Goal: Contribute content: Add original content to the website for others to see

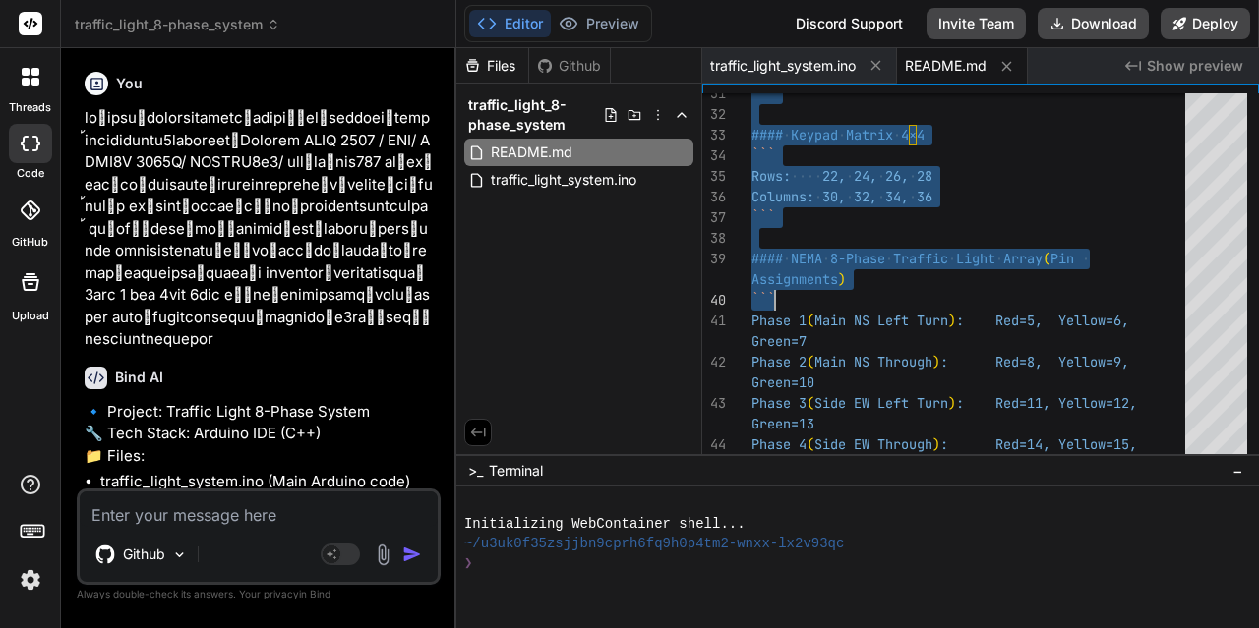
scroll to position [10011, 0]
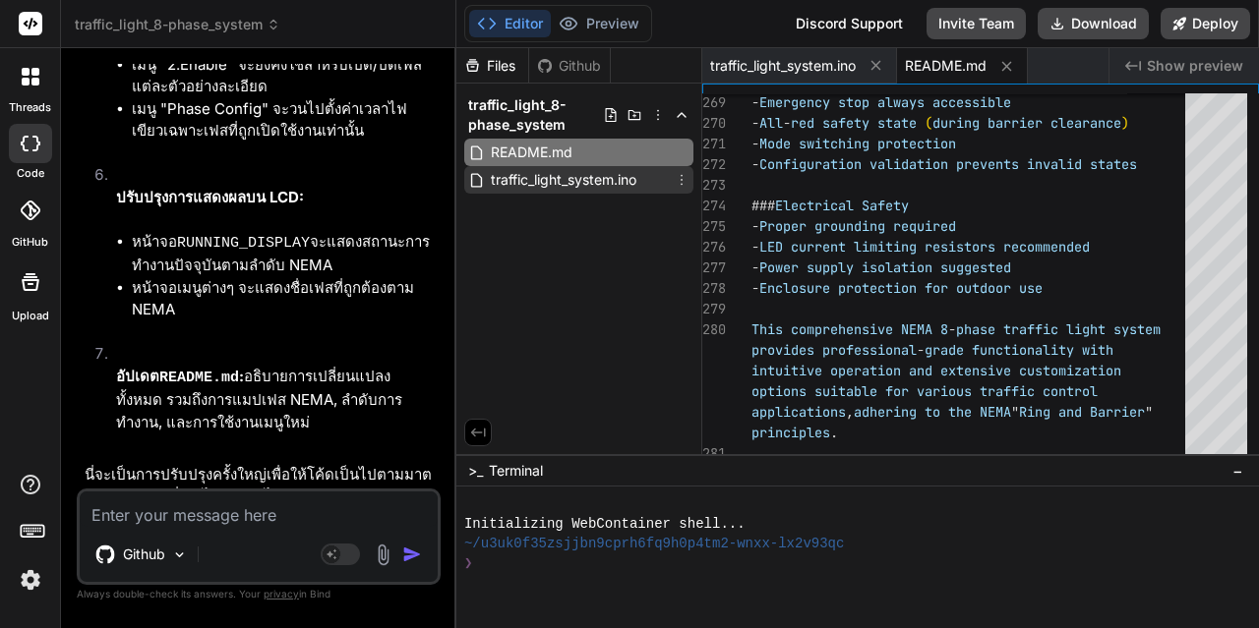
click at [591, 176] on span "traffic_light_system.ino" at bounding box center [563, 180] width 149 height 24
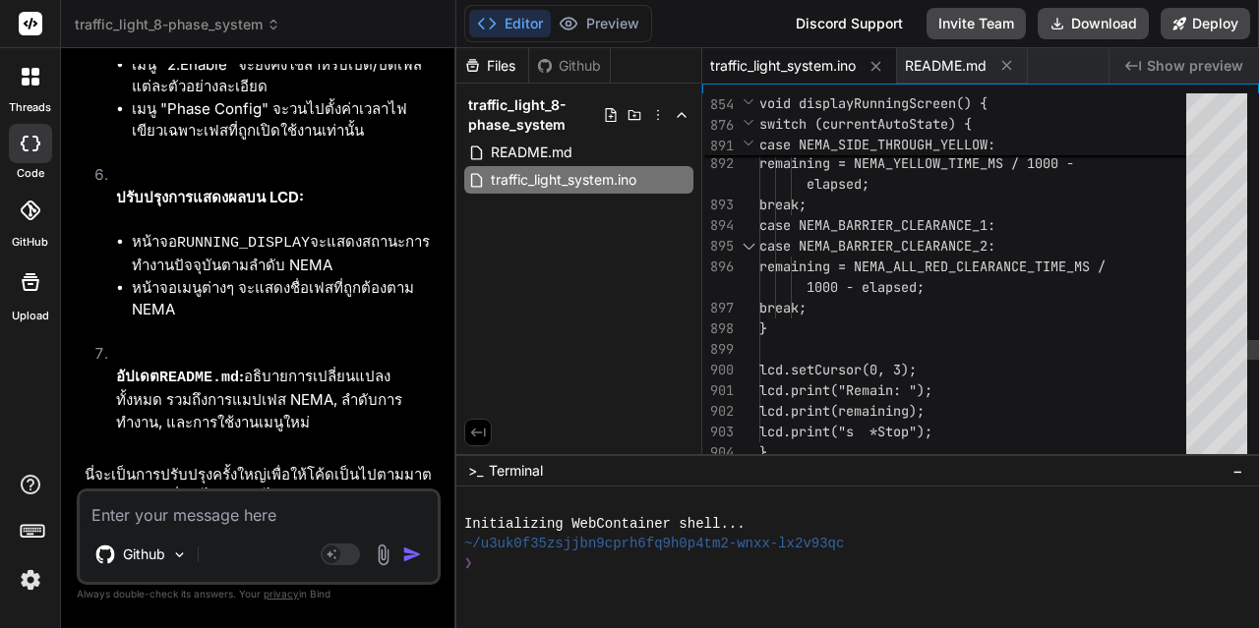
type textarea "case NEMA_MAIN_LEFT_YELLOW: case NEMA_MAIN_THROUGH_YELLOW: case NEMA_SIDE_LEFT_…"
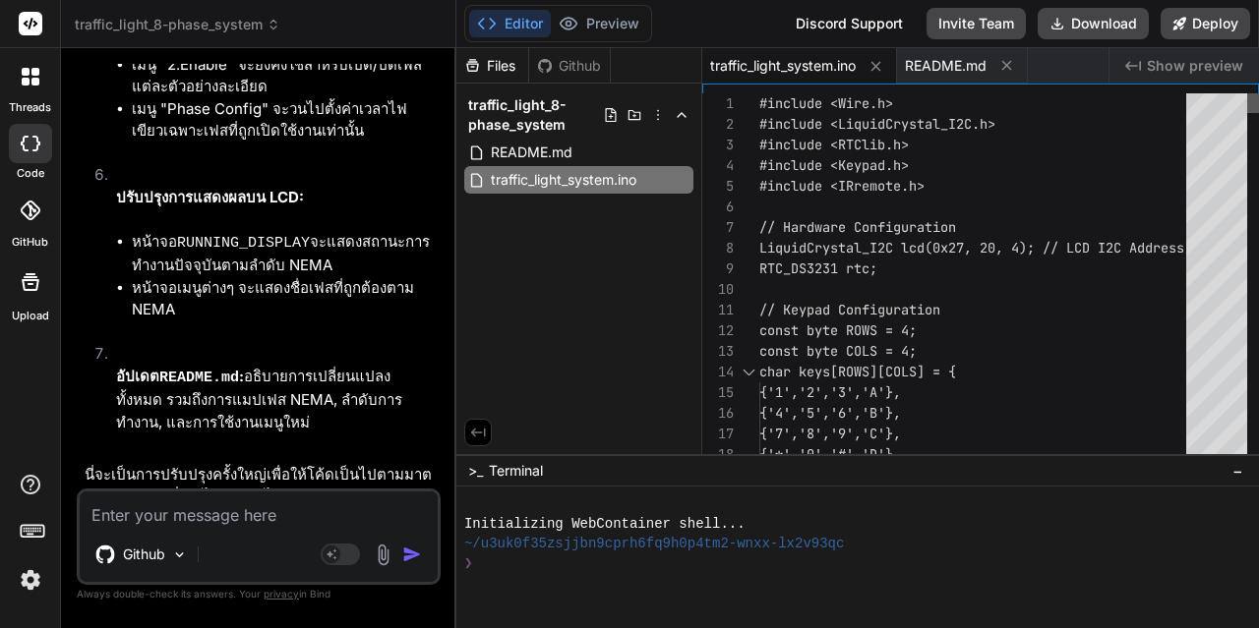
click at [1247, 101] on div at bounding box center [1253, 103] width 12 height 20
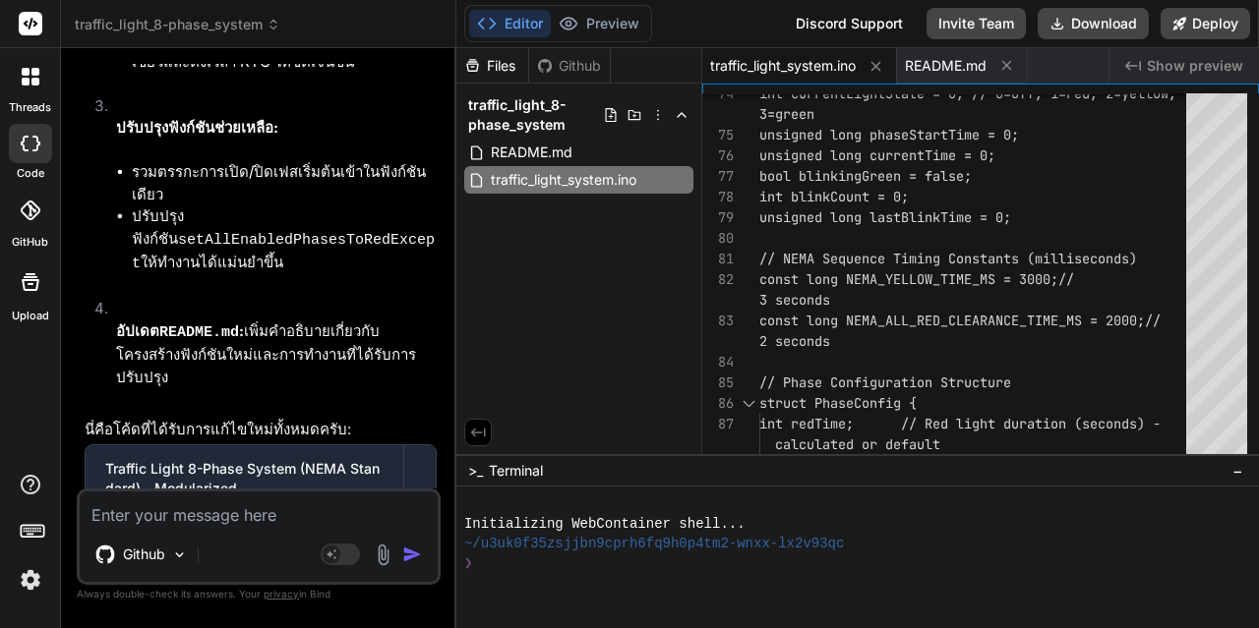
click at [202, 518] on textarea at bounding box center [259, 509] width 358 height 35
type textarea "ปรับปร"
type textarea "x"
type textarea "ปรับปรุ"
type textarea "x"
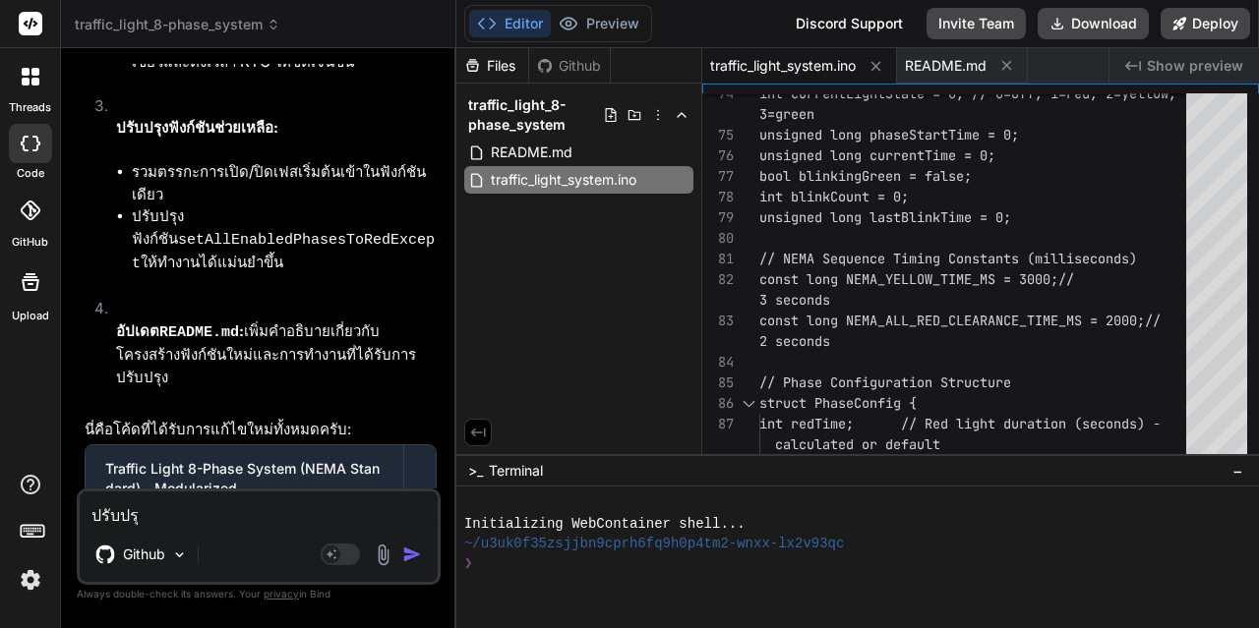
type textarea "ปรับปรุง"
type textarea "x"
type textarea "ปรับปรุงดพ"
type textarea "x"
type textarea "ปรับปรุงด"
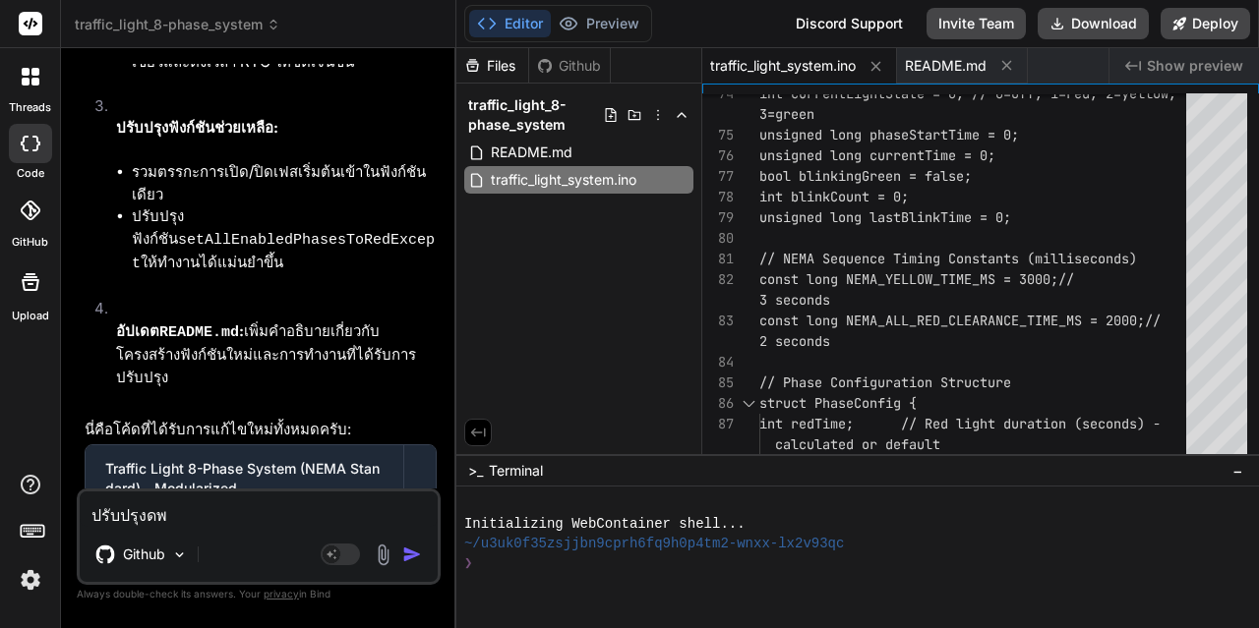
type textarea "x"
type textarea "ปรับปรุง"
type textarea "x"
type textarea "ปรับปรุงพ"
type textarea "x"
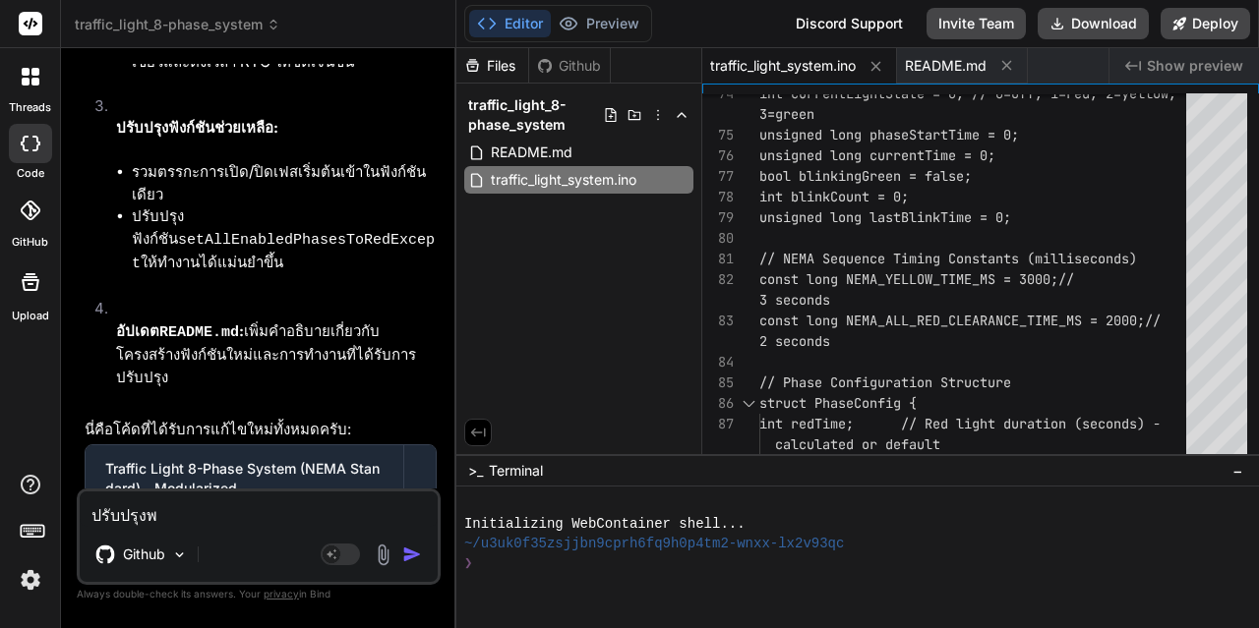
type textarea "ปรับปรุงพิ"
type textarea "x"
type textarea "ปรับปรุงพิน"
type textarea "x"
type textarea "ปรับปรุงพิน1"
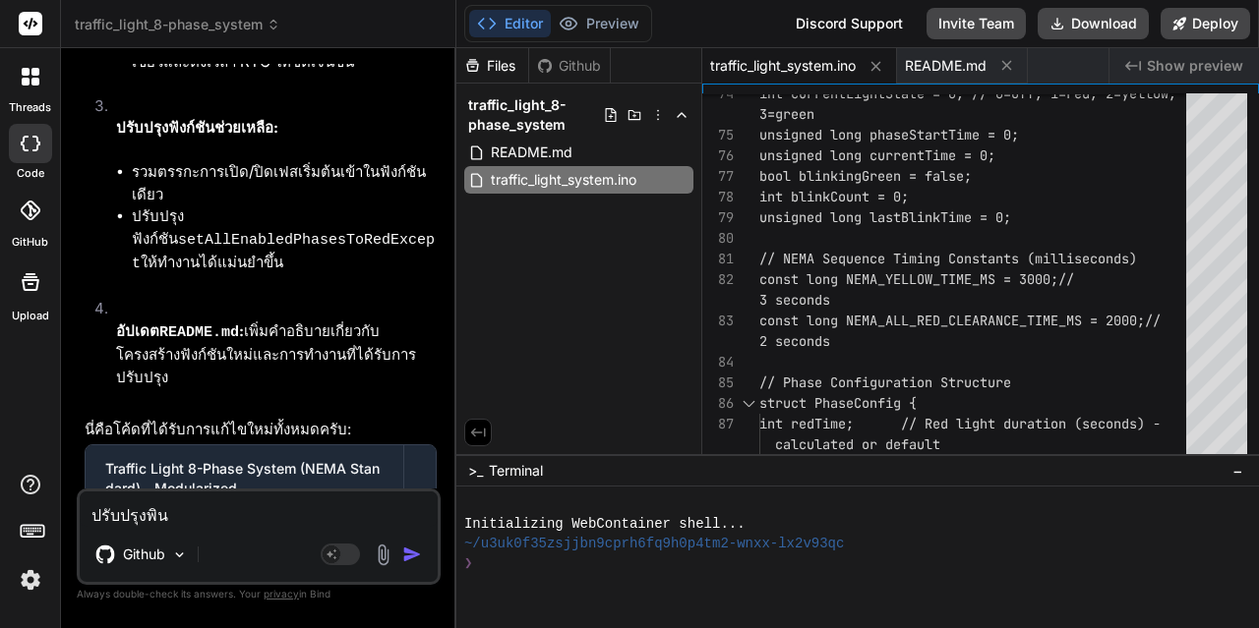
type textarea "x"
type textarea "ปรับปรุงพิน12"
type textarea "x"
type textarea "ปรับปรุงพิน12พ"
type textarea "x"
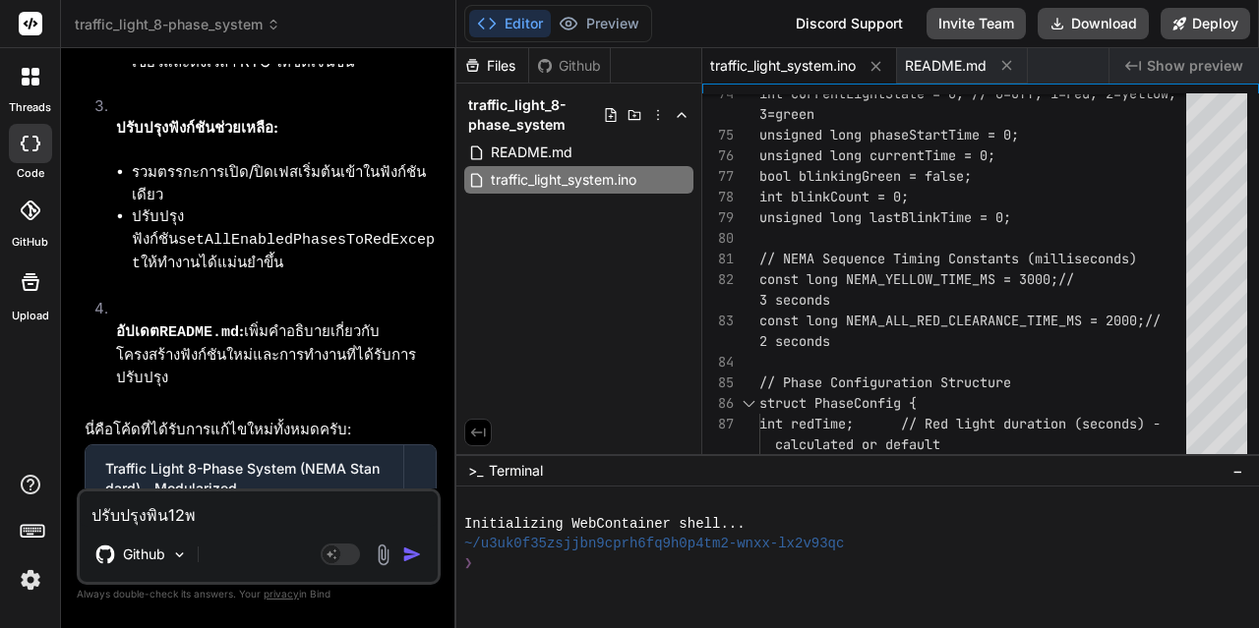
type textarea "ปรับปรุงพิน12พิ"
type textarea "x"
type textarea "ปรับปรุงพิน12[PERSON_NAME]"
type textarea "x"
type textarea "ปรับปรุงพิน12พิน8"
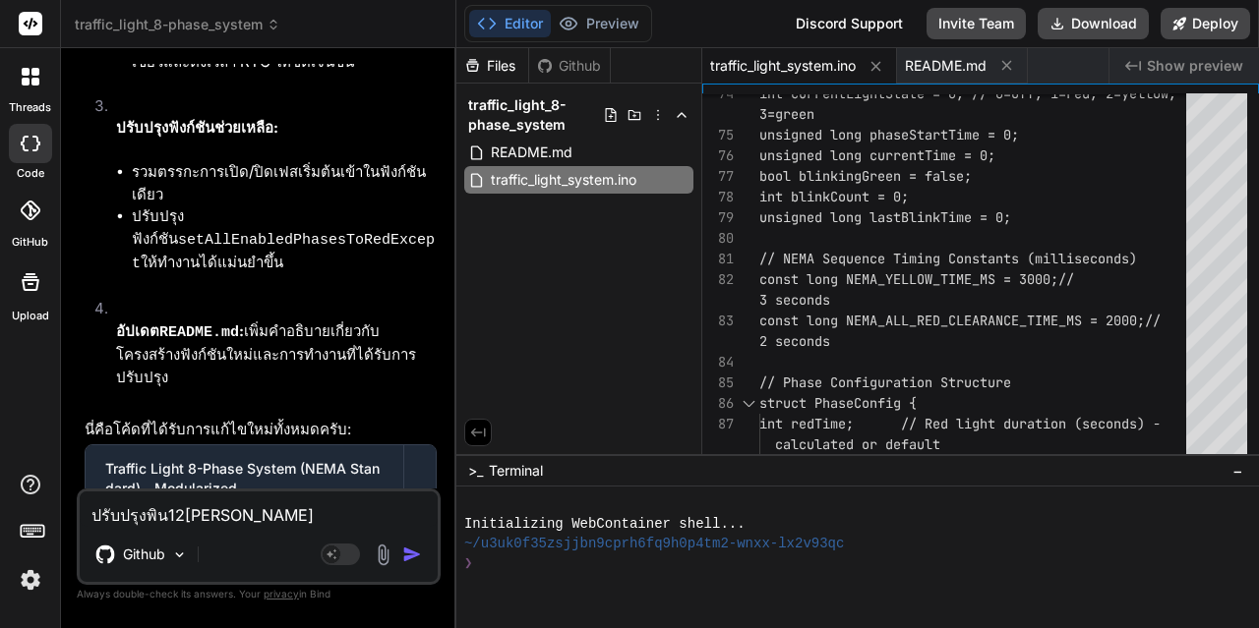
type textarea "x"
type textarea "ปรับปรุงพิน12พิน8เ"
type textarea "x"
type textarea "ปรับปรุงพิน12พิน8เฟ"
type textarea "x"
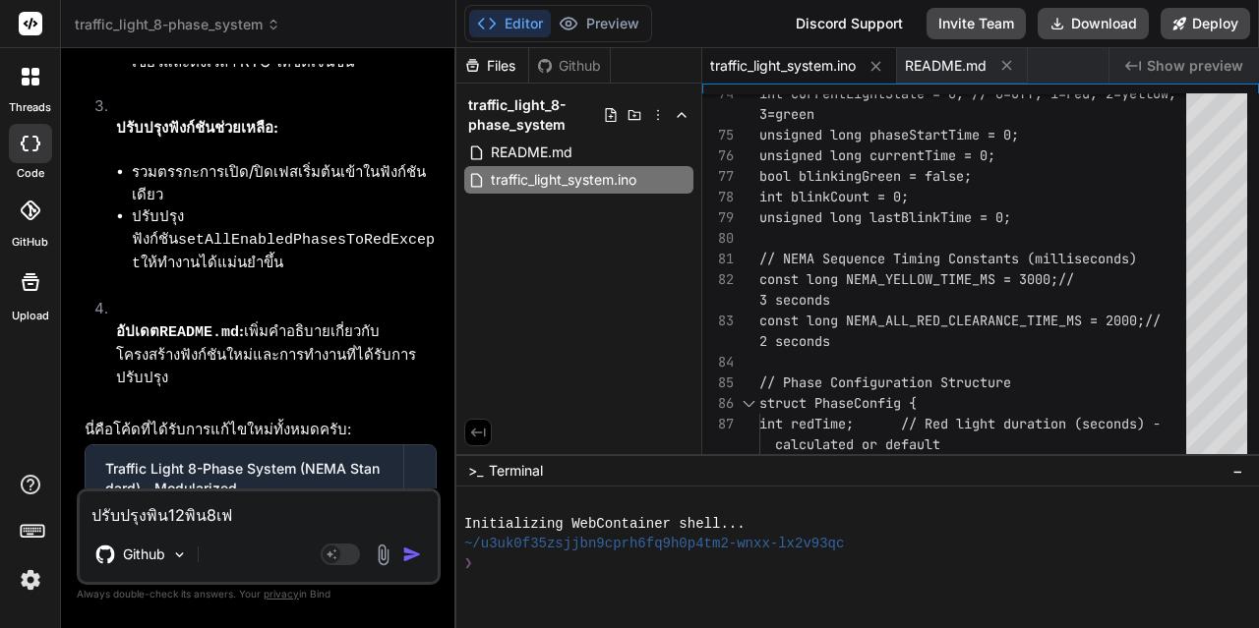
type textarea "ปรับปรุงพิน12พิน8เฟส"
type textarea "x"
type textarea "ปรับปรุงพิน12พิน8เฟส"
type textarea "x"
type textarea "ปรับปรุงพิน12พิน8เฟส ใ"
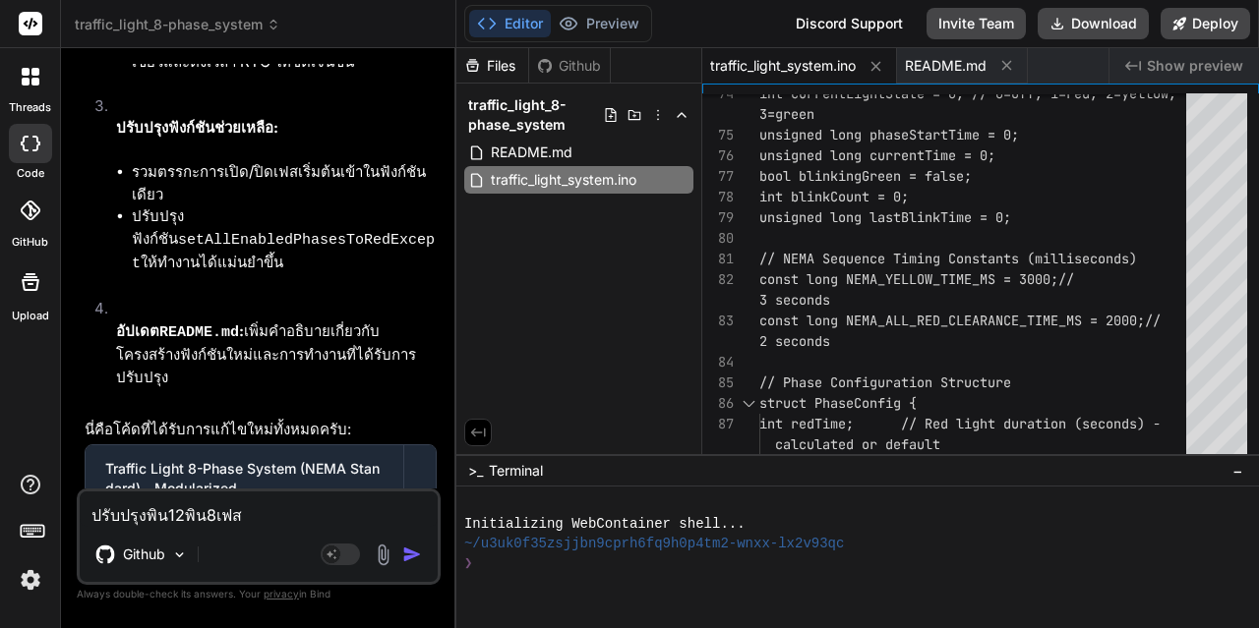
type textarea "x"
type textarea "ปรับปรุงพิน12พิน8เฟส ให"
type textarea "x"
type textarea "ปรับปรุงพิน12พิน8เฟส ใหม"
type textarea "x"
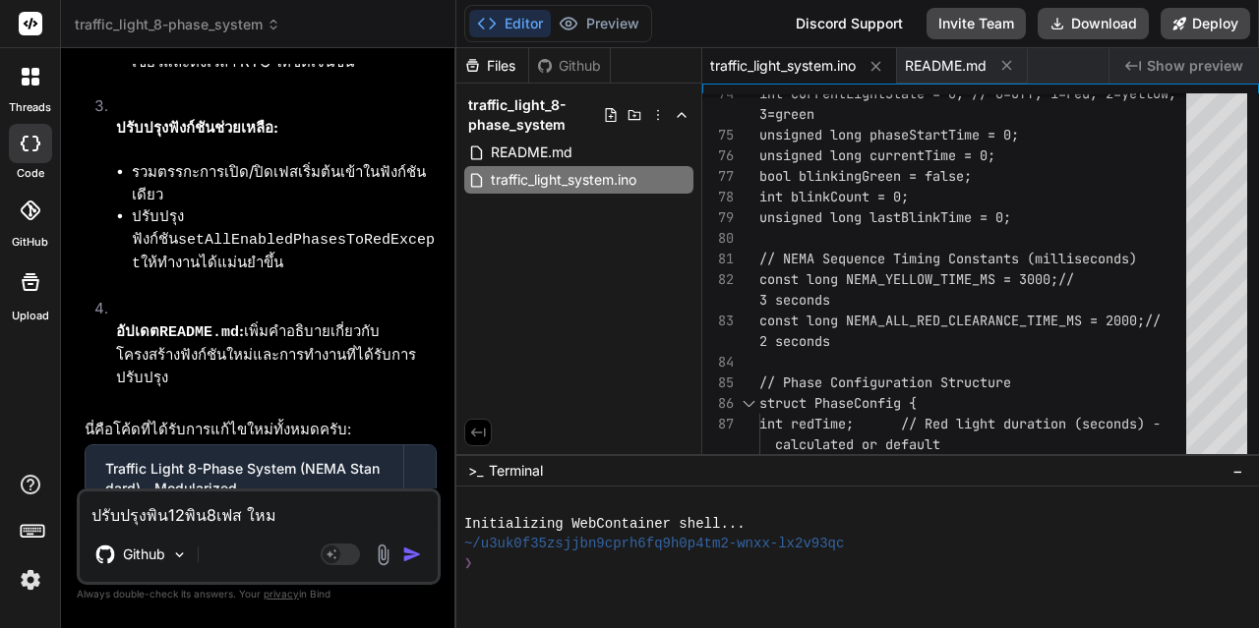
type textarea "ปรับปรุงพิน12พิน8เฟส ใหม่"
type textarea "x"
type textarea "ปรับปรุงพิน12พิน8เฟส ใหม่ท"
type textarea "x"
type textarea "ปรับปรุงพิน12พิน8เฟส ใหม่ทั"
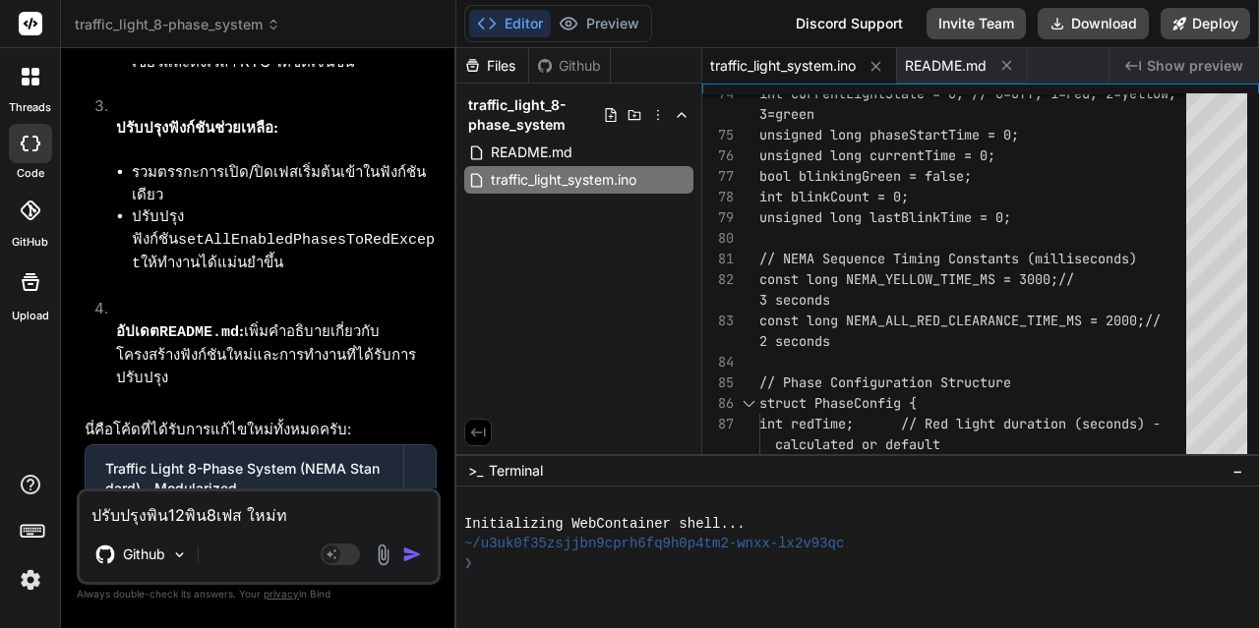
type textarea "x"
type textarea "ปรับปรุงพิน12พิน8เฟส ใหม่ทั้"
type textarea "x"
type textarea "ปรับปรุงพิน12พิน8เฟส ใหม่ทั้ง"
type textarea "x"
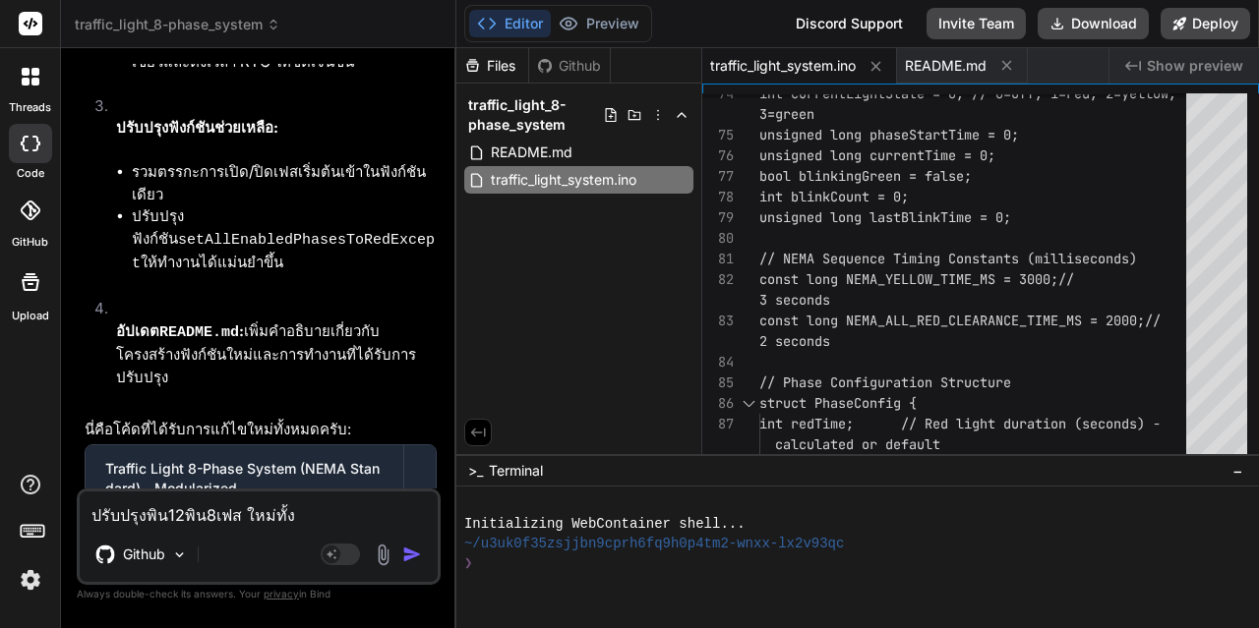
type textarea "ปรับปรุงพิน12พิน8เฟส ใหม่ทั้งห"
type textarea "x"
type textarea "ปรับปรุงพิน12พิน8เฟส ใหม่ทั้งหม"
type textarea "x"
type textarea "ปรับปรุงพิน12พิน8เฟส ใหม่ทั้งหมด"
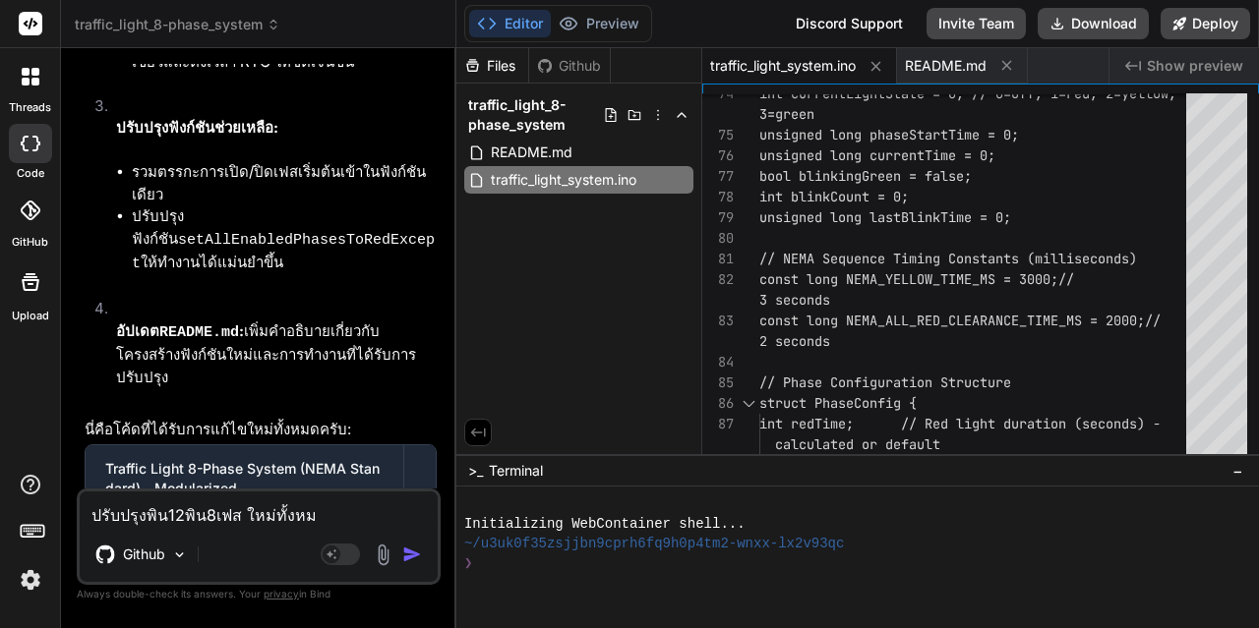
type textarea "x"
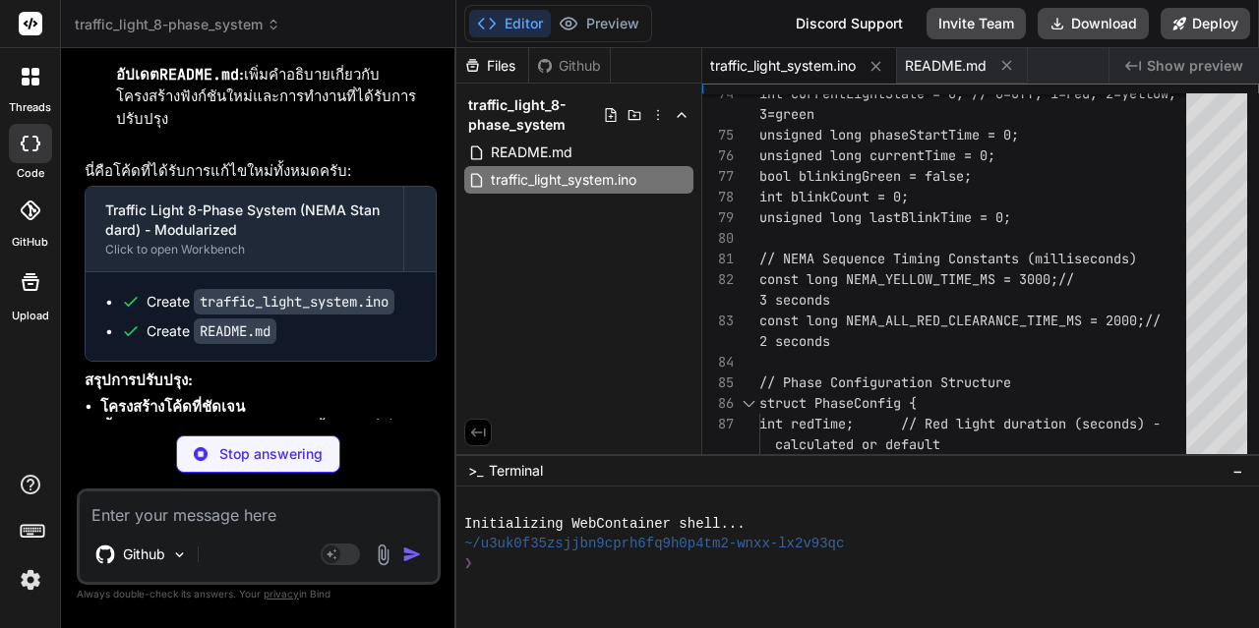
scroll to position [11698, 0]
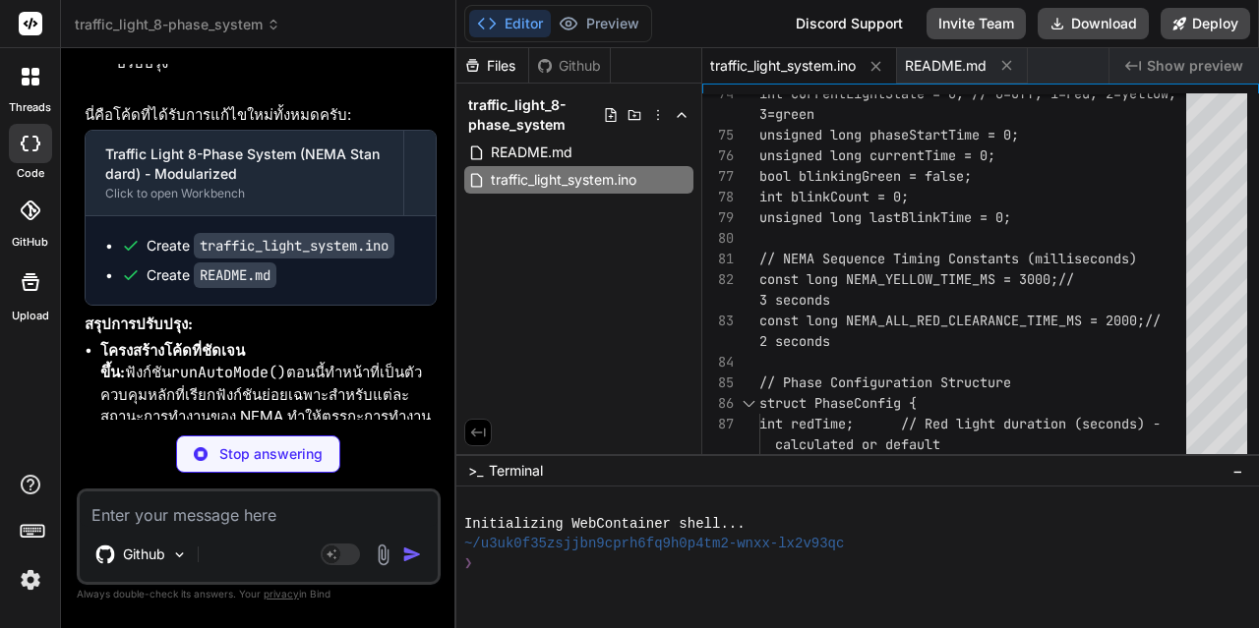
type textarea "x"
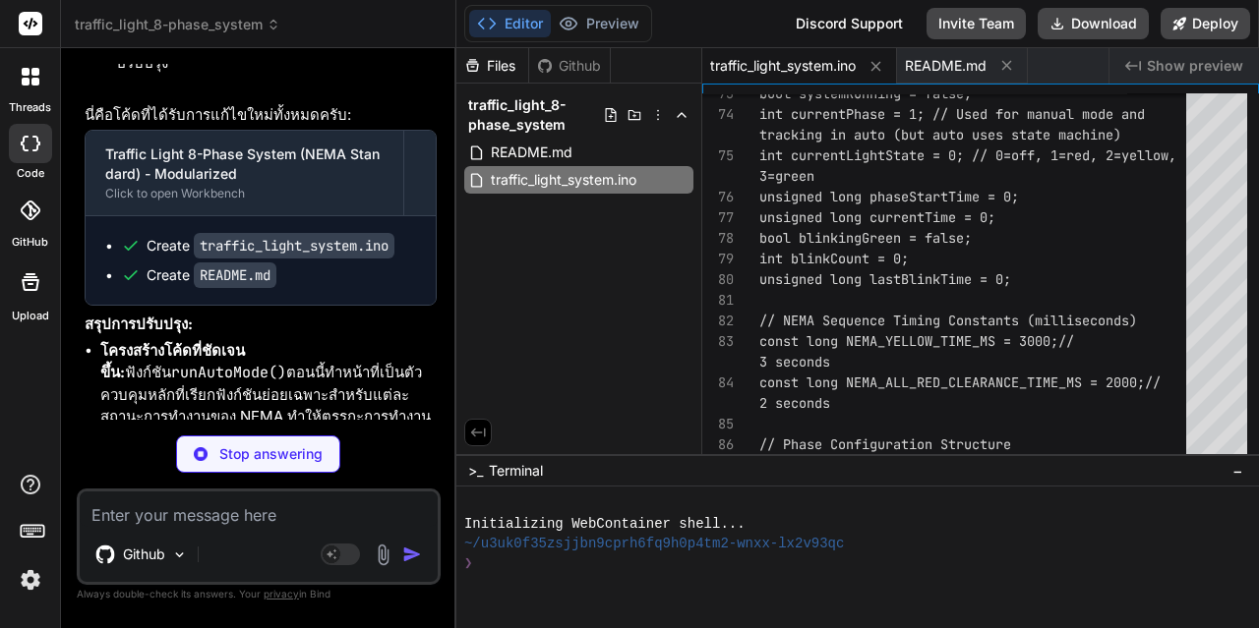
type textarea "x"
type textarea "applications, adhering to the NEMA "Ring and Barrier" principles."
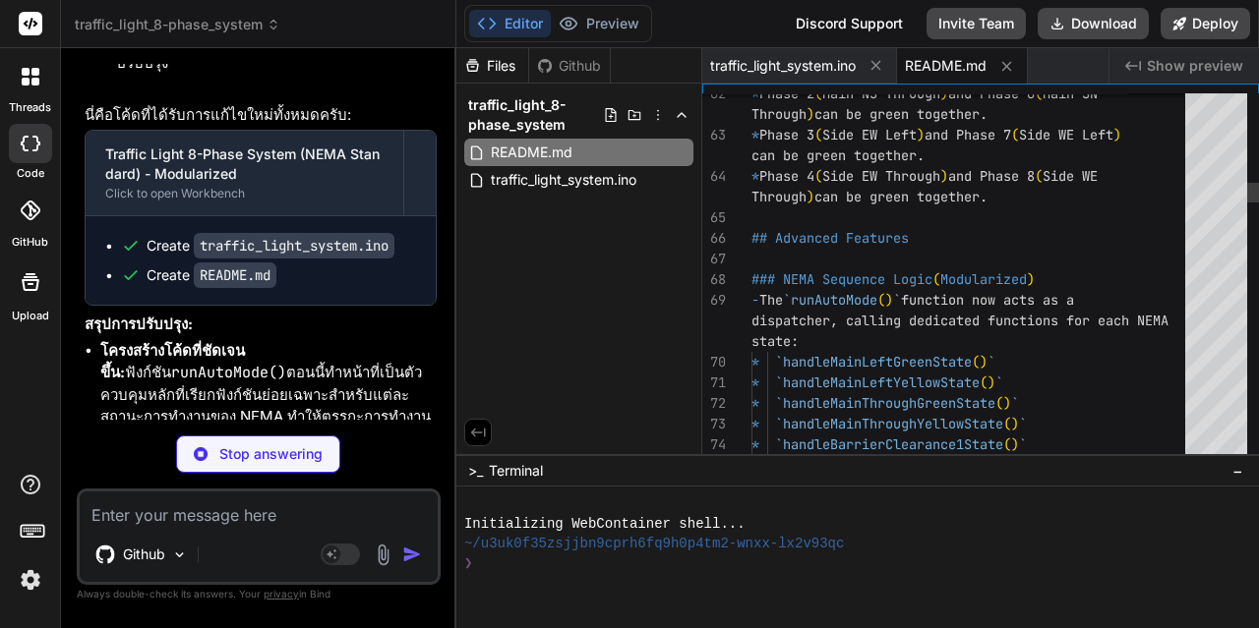
type textarea "x"
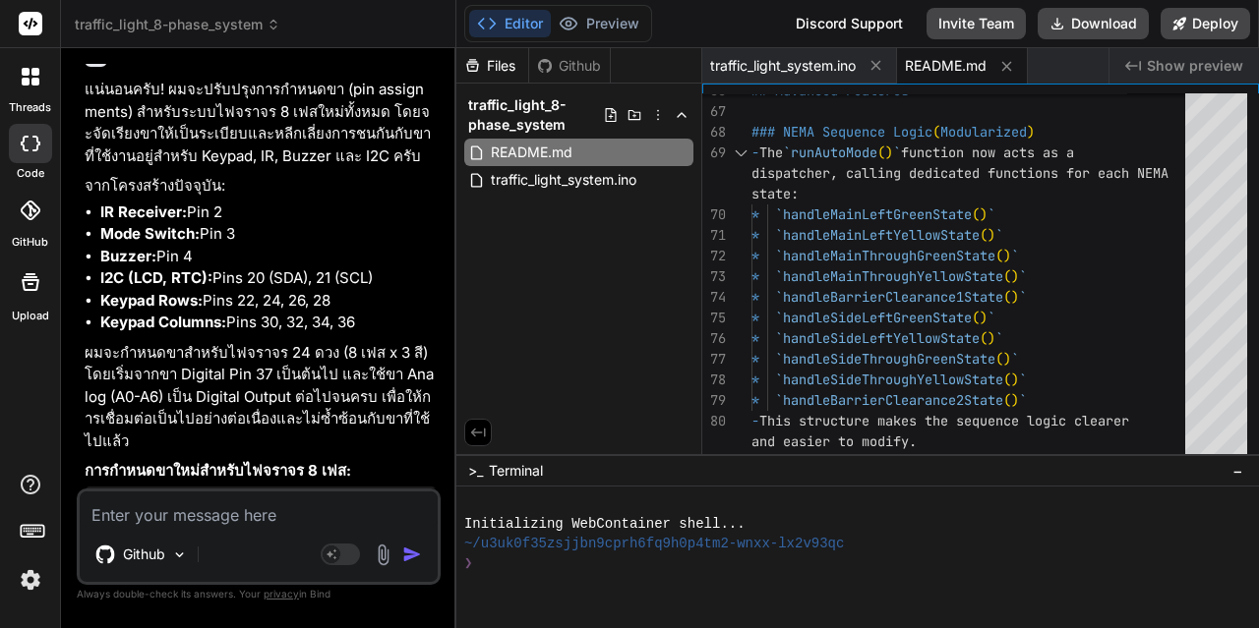
scroll to position [12664, 0]
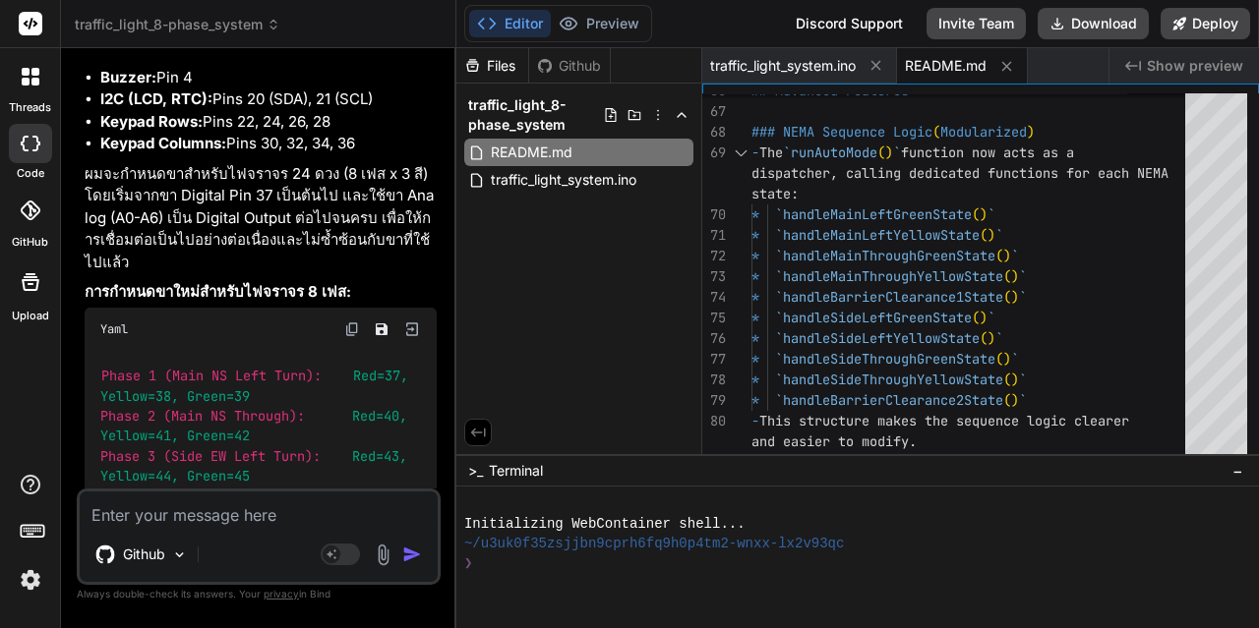
click at [145, 522] on textarea at bounding box center [259, 509] width 358 height 35
type textarea "เ"
type textarea "x"
type textarea "เป"
type textarea "x"
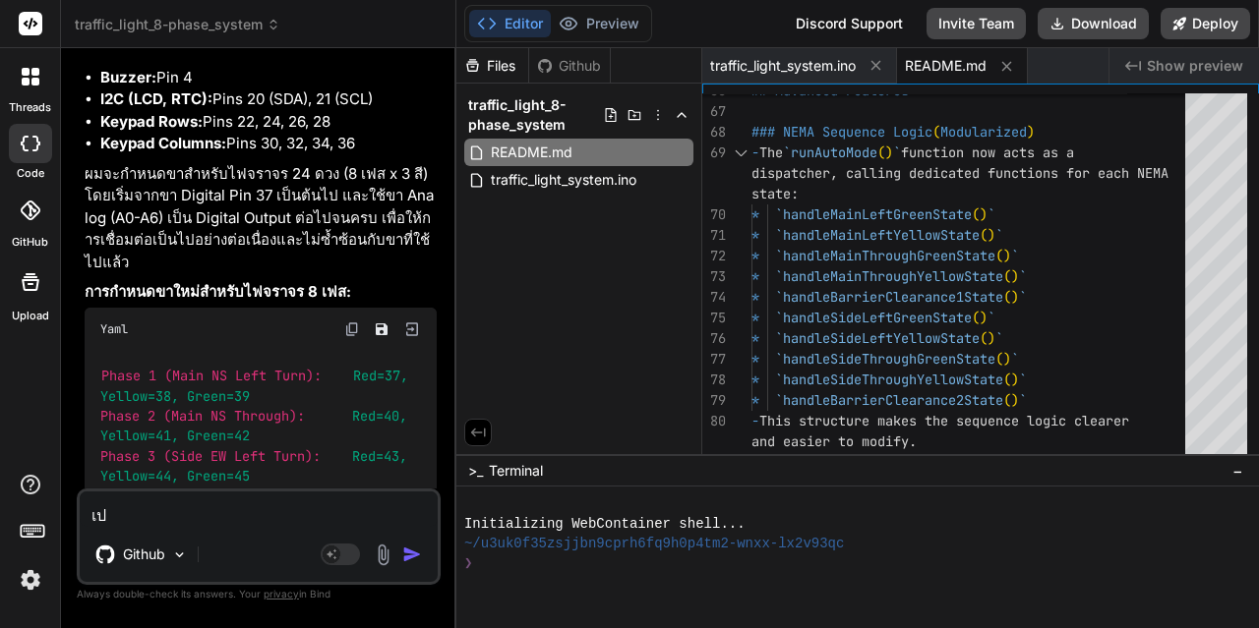
type textarea "เป็"
type textarea "x"
type textarea "เป็น"
type textarea "x"
type textarea "เป็นเ"
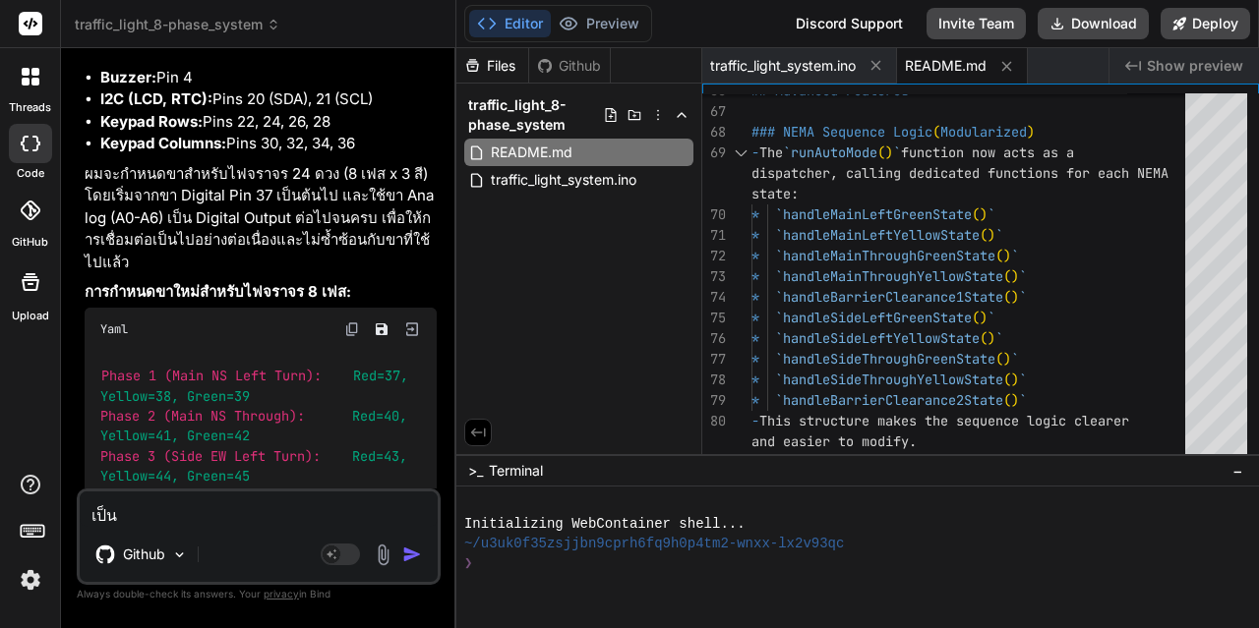
type textarea "x"
type textarea "เป็นเฟ"
type textarea "x"
type textarea "เป็นเฟส"
type textarea "x"
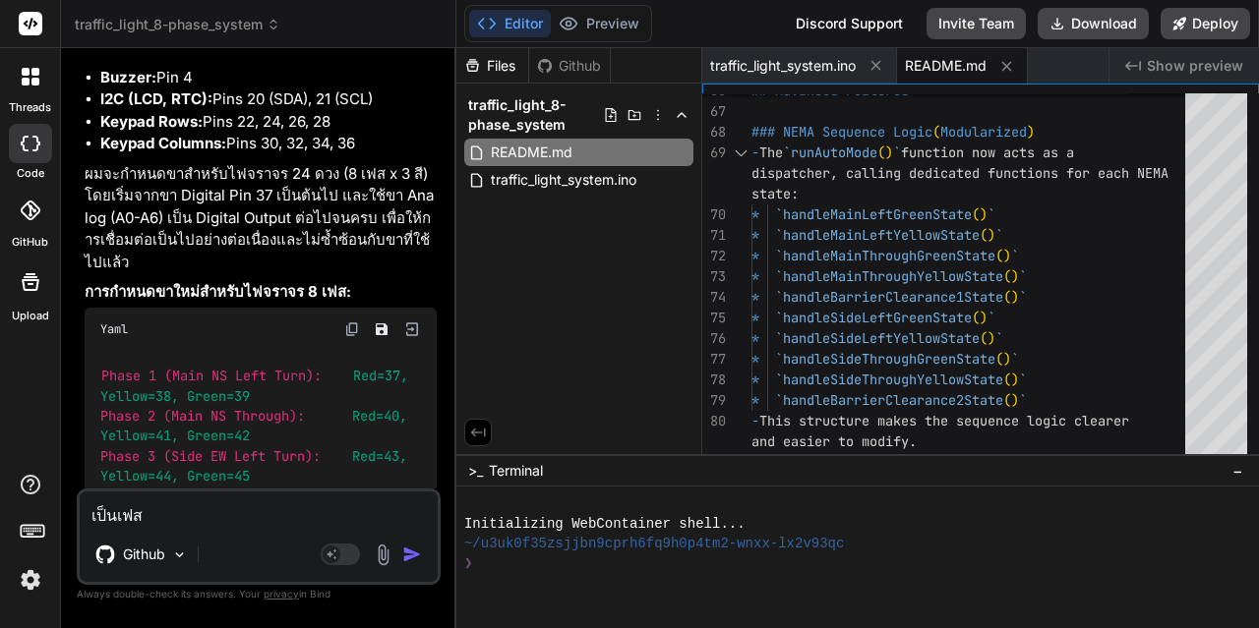
type textarea "เป็นเฟสป"
type textarea "x"
type textarea "เป็นเฟสปล"
type textarea "x"
type textarea "เป็นเฟสปล่"
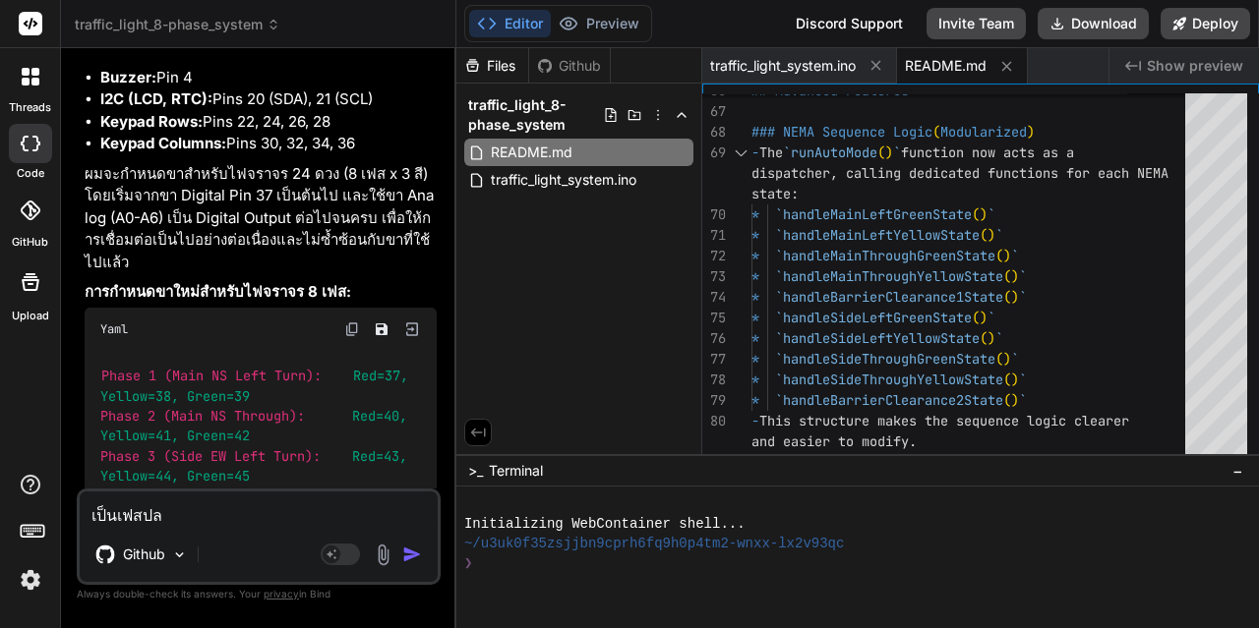
type textarea "x"
type textarea "เป็นเฟสปล่อ"
type textarea "x"
type textarea "เป็นเฟสปล่อย"
type textarea "x"
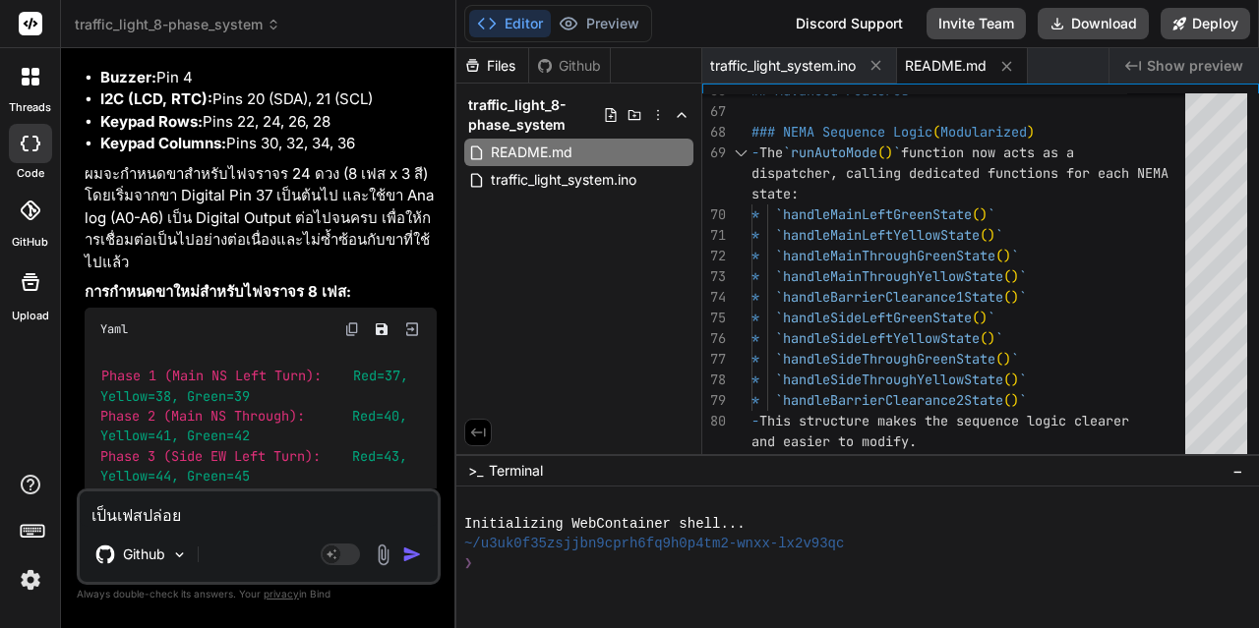
type textarea "เป็นเฟสปล่อยร"
type textarea "x"
type textarea "เป็นเฟสปล่อยรถ"
type textarea "x"
type textarea "เป็นเฟสปล่อยรถท"
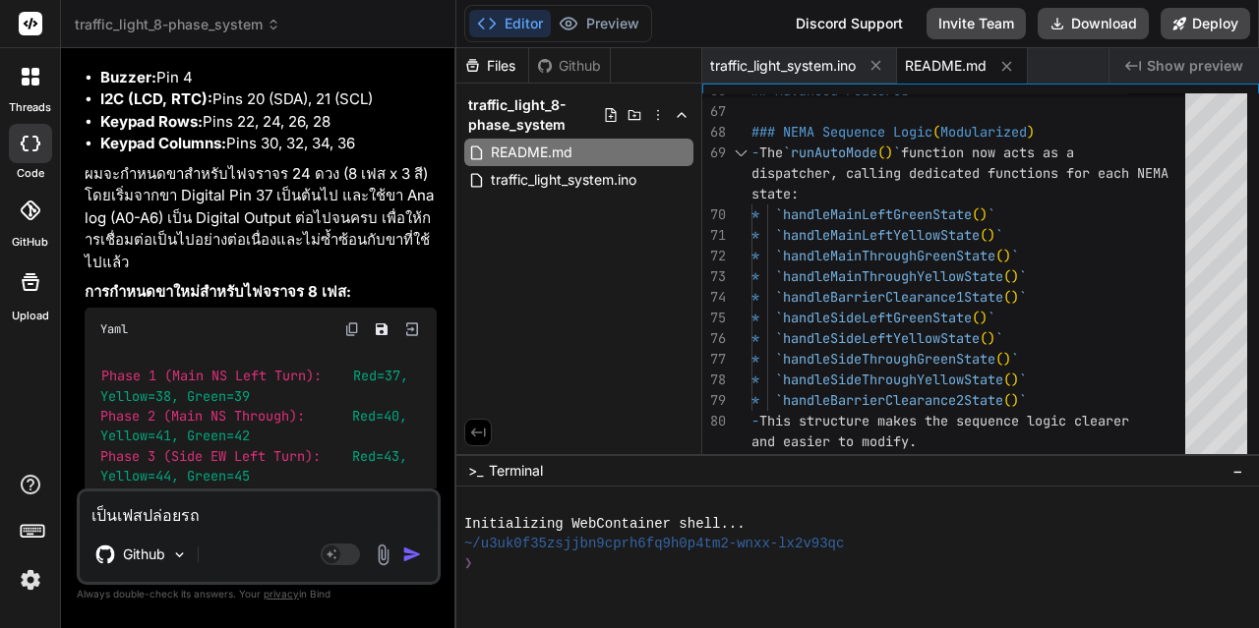
type textarea "x"
type textarea "เป็นเฟสปล่อยรถทา"
type textarea "x"
type textarea "เป็นเฟสปล่อยรถทาง"
type textarea "x"
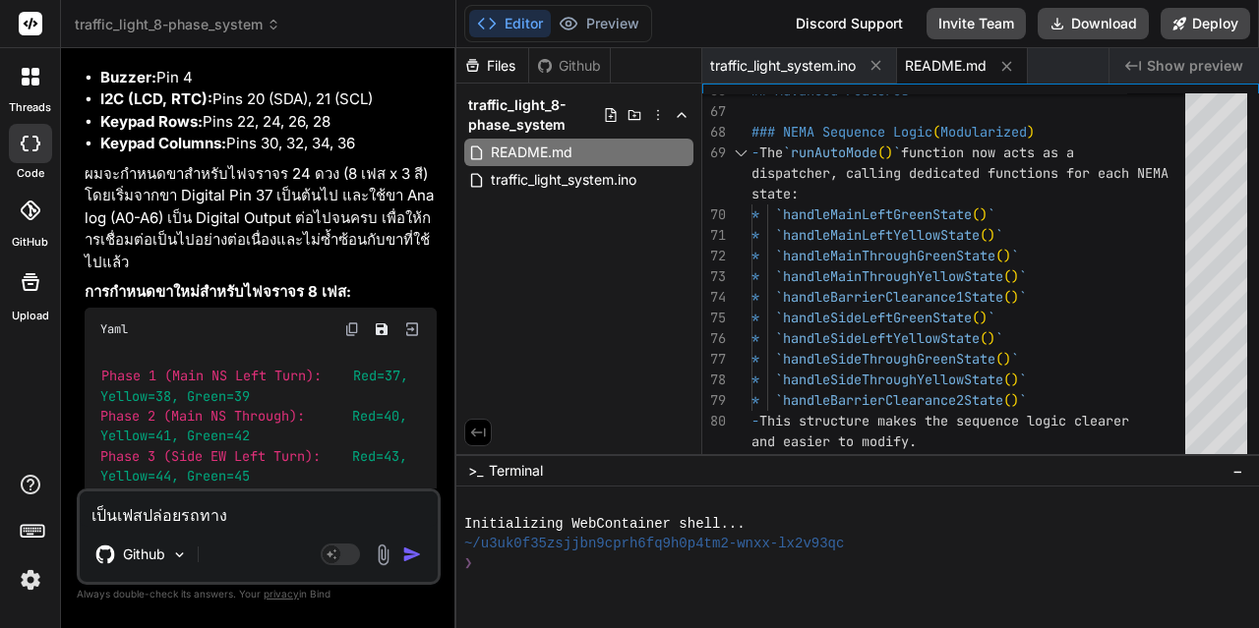
type textarea "เป็นเฟสปล่อยรถทางต"
type textarea "x"
type textarea "เป็นเฟสปล่อยรถทางตร"
type textarea "x"
type textarea "เป็นเฟสปล่อยรถทางตรง"
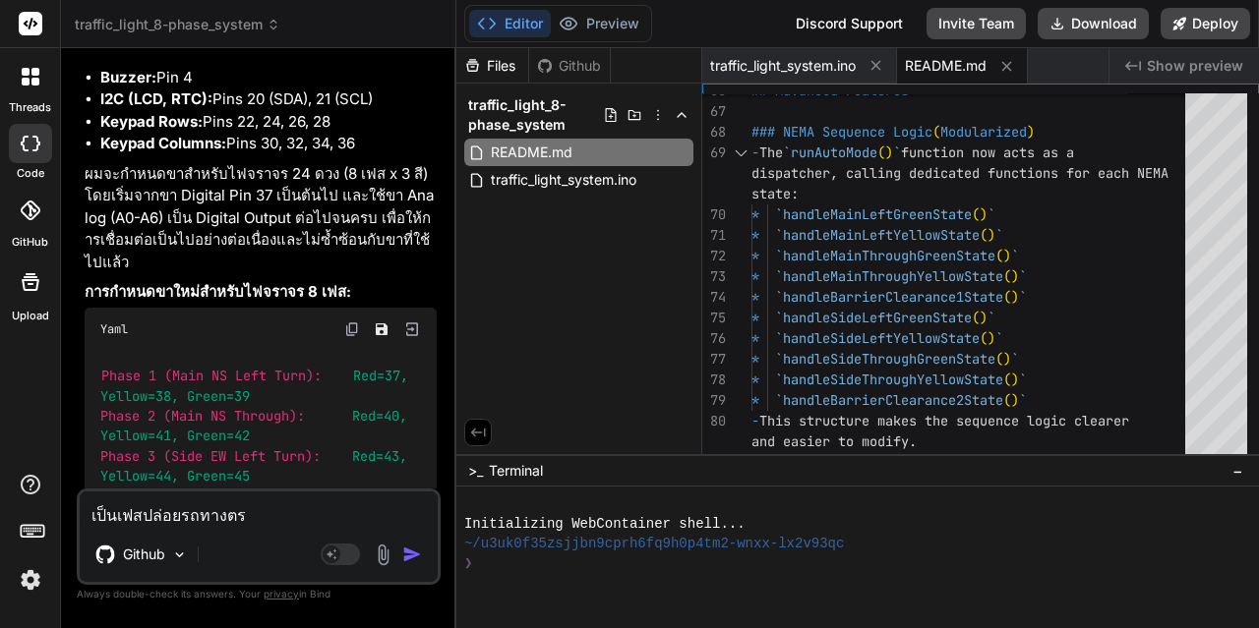
type textarea "x"
type textarea "เป็นเฟสปล่อยรถทางตรง"
click at [379, 559] on img at bounding box center [383, 555] width 23 height 23
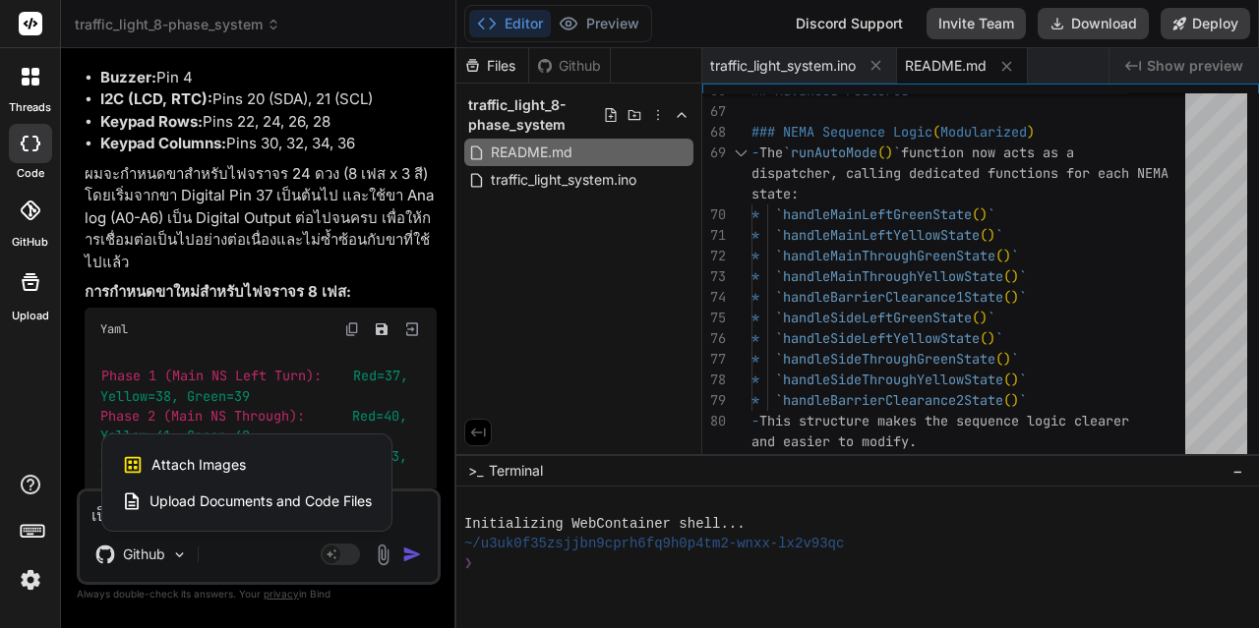
click at [190, 493] on span "Upload Documents and Code Files" at bounding box center [260, 502] width 222 height 20
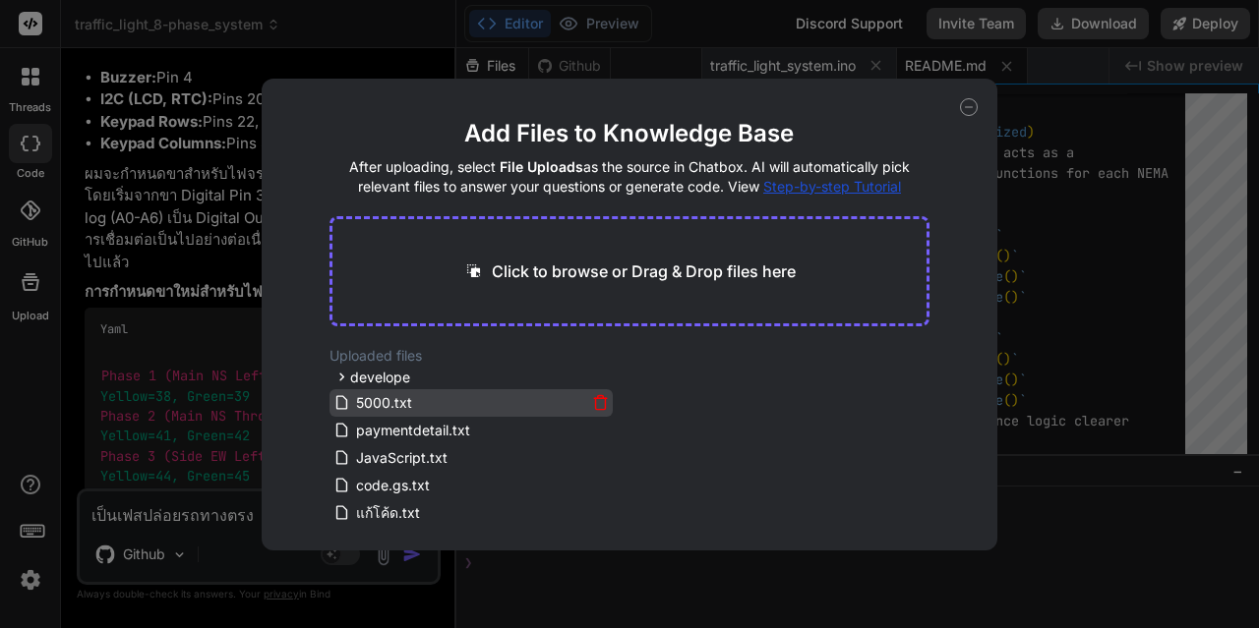
click at [378, 399] on span "5000.txt" at bounding box center [384, 403] width 60 height 24
click at [409, 403] on span "5000.txt" at bounding box center [384, 403] width 60 height 24
click at [418, 343] on main "Add Files to Knowledge Base After uploading, select File Uploads as the source …" at bounding box center [629, 334] width 601 height 433
click at [971, 101] on icon at bounding box center [969, 107] width 18 height 18
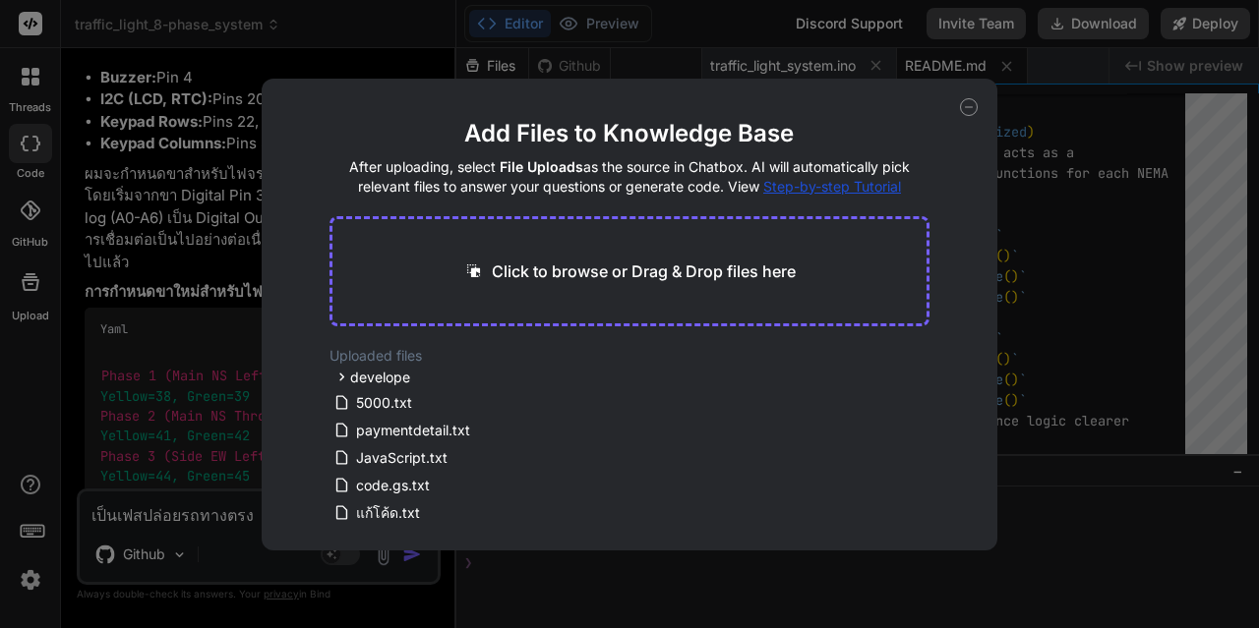
type textarea "x"
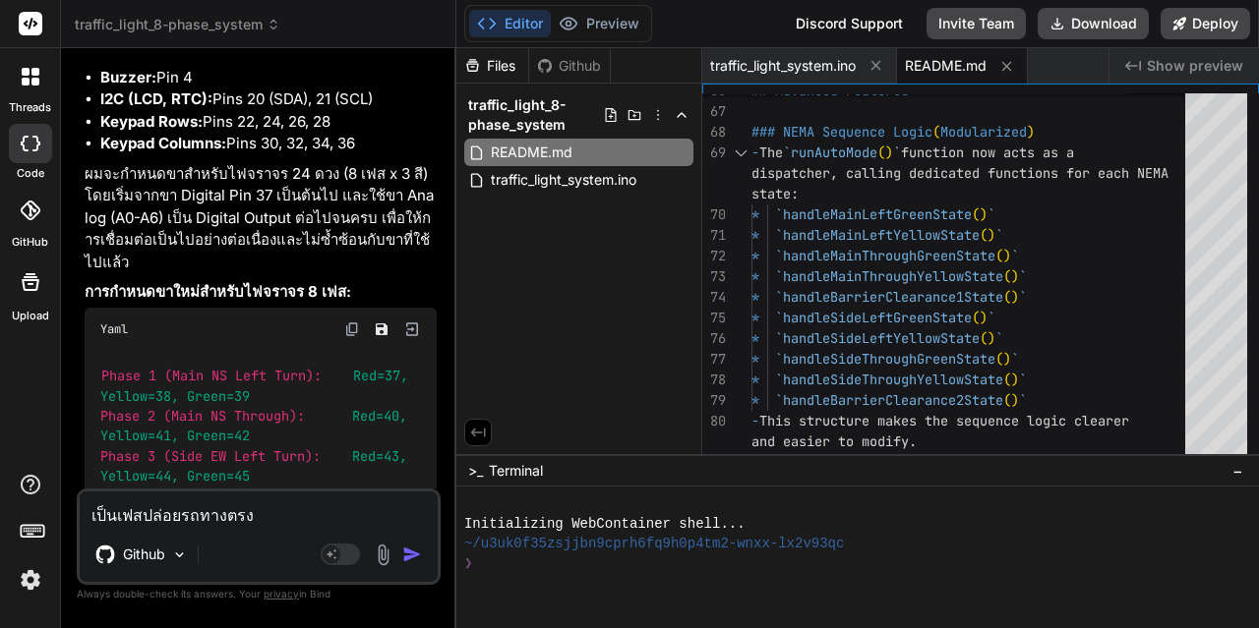
click at [499, 66] on div "Files" at bounding box center [492, 66] width 72 height 20
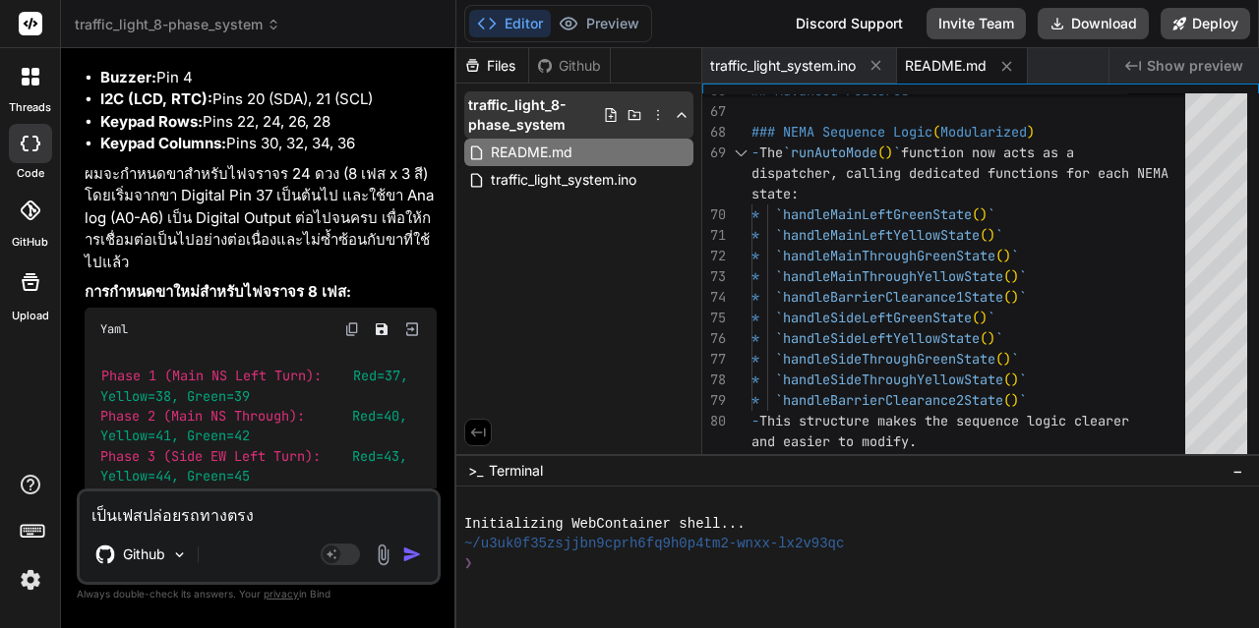
click at [613, 111] on icon at bounding box center [611, 115] width 16 height 16
click at [639, 115] on icon at bounding box center [634, 115] width 16 height 16
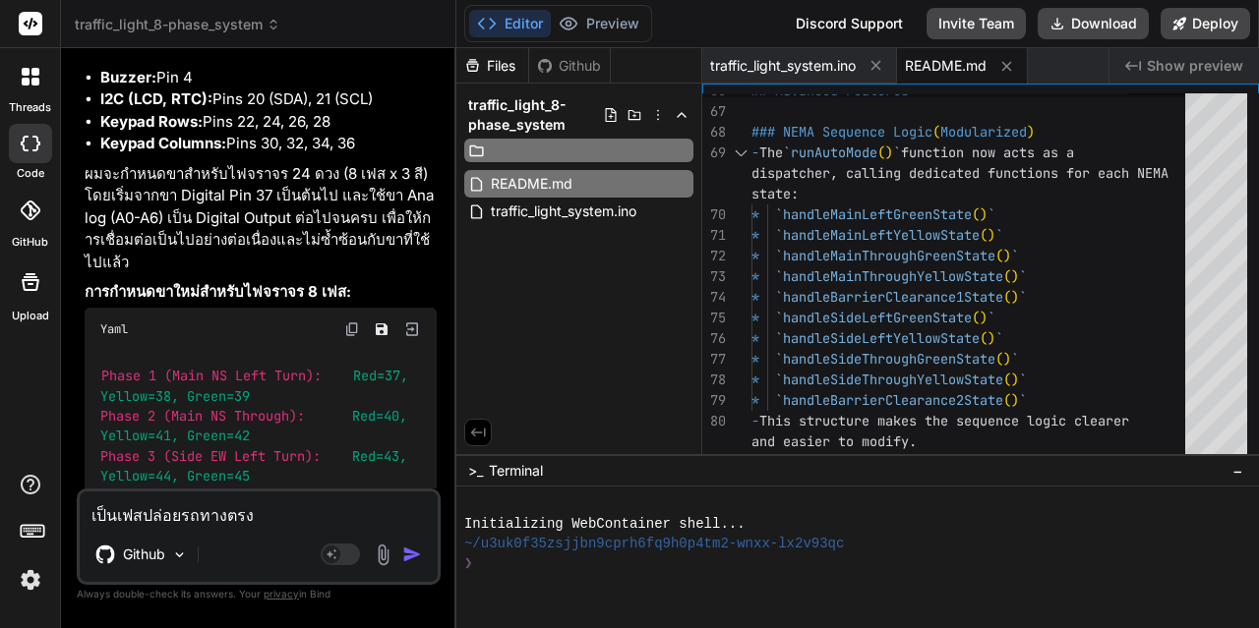
click at [574, 143] on input "text" at bounding box center [596, 151] width 215 height 24
click at [556, 147] on input "text" at bounding box center [596, 151] width 215 height 24
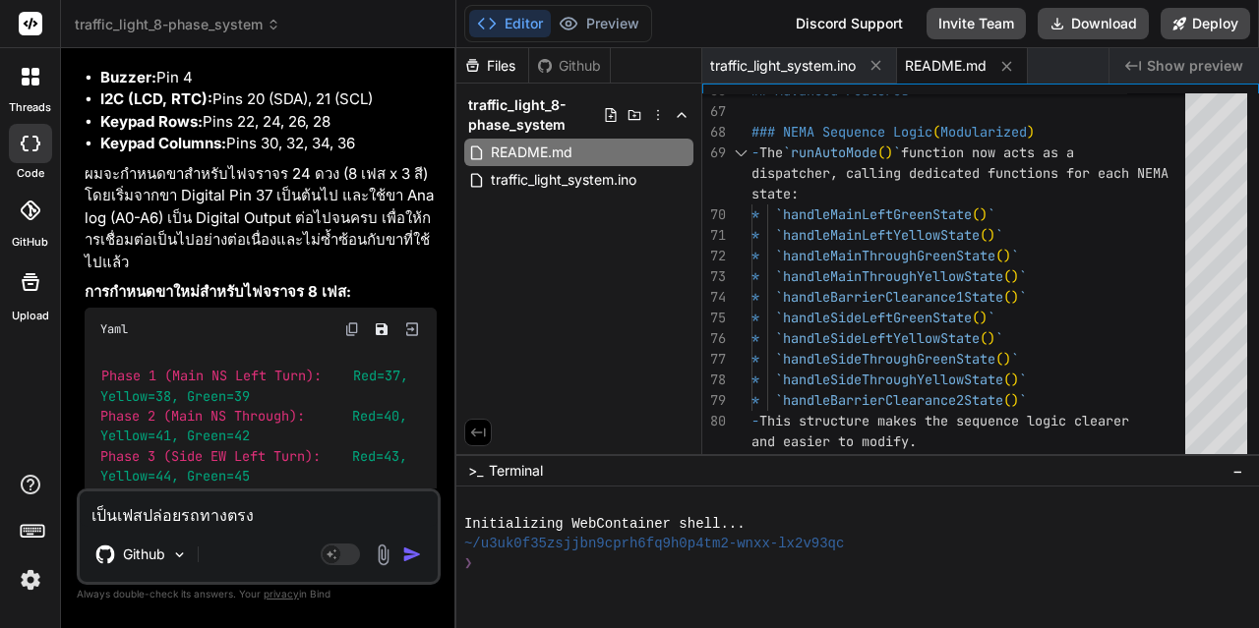
click at [614, 114] on icon at bounding box center [611, 115] width 16 height 16
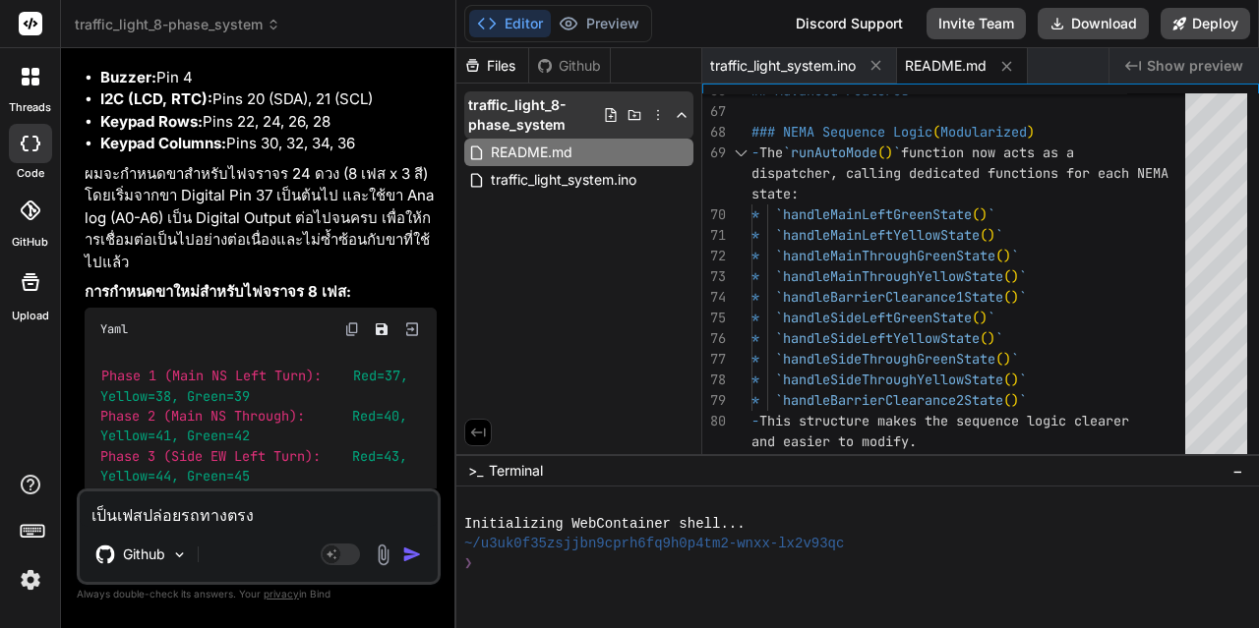
click at [633, 117] on icon at bounding box center [634, 115] width 16 height 16
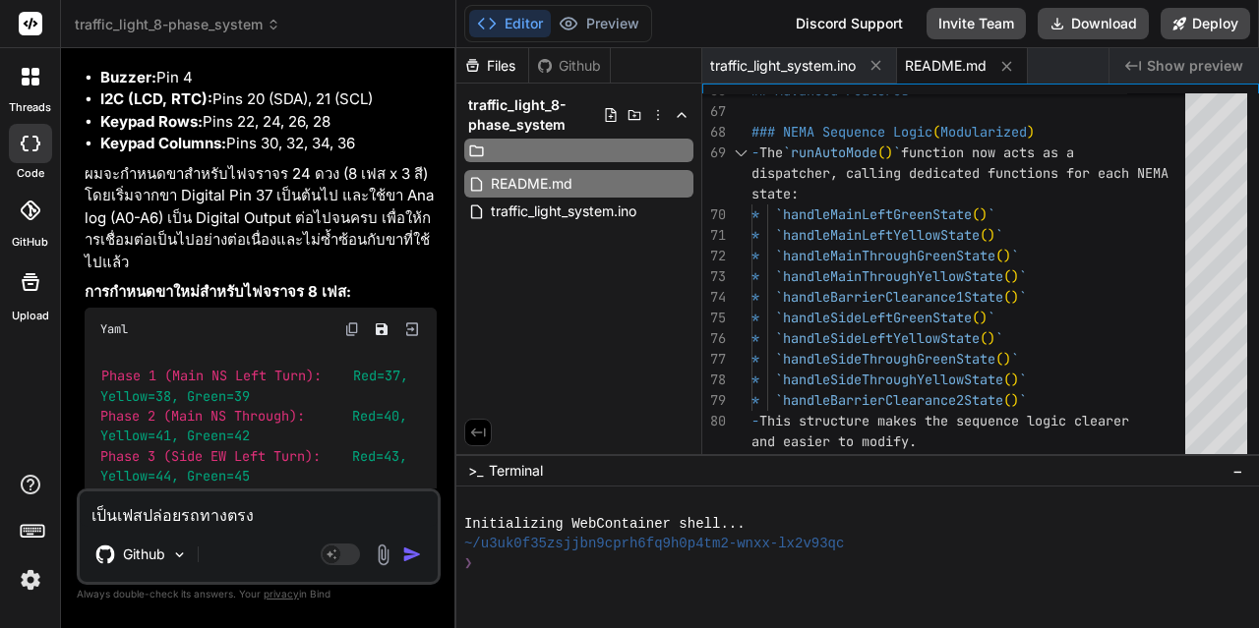
click at [524, 144] on input "text" at bounding box center [596, 151] width 215 height 24
click at [497, 227] on div "Files Github traffic_light_8-phase_system README.md traffic_light_system.ino" at bounding box center [579, 251] width 246 height 406
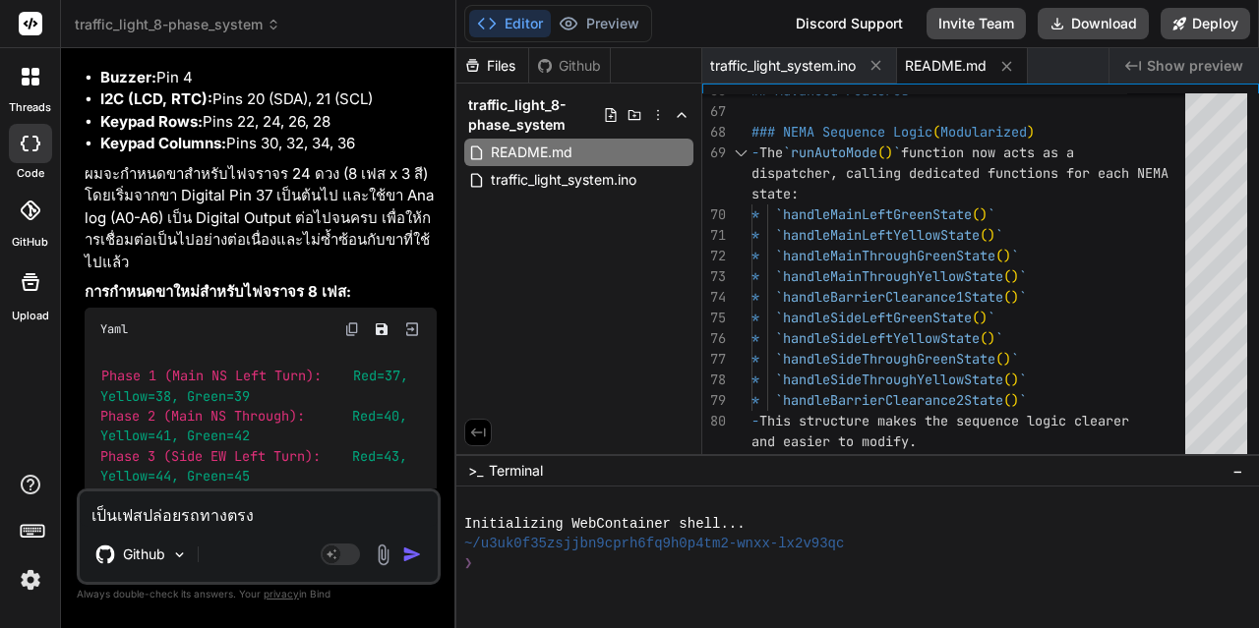
click at [469, 428] on icon at bounding box center [478, 433] width 18 height 18
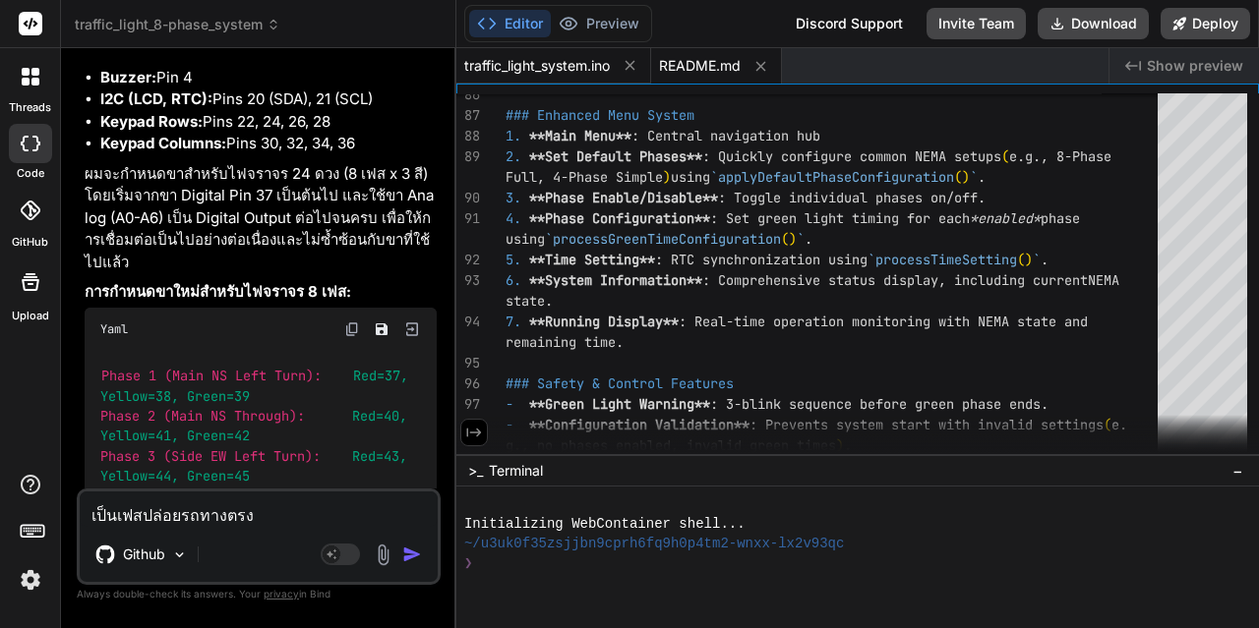
click at [544, 62] on span "traffic_light_system.ino" at bounding box center [537, 66] width 146 height 20
type textarea "return i + 1; } } return 0; // No more enabled phases found }"
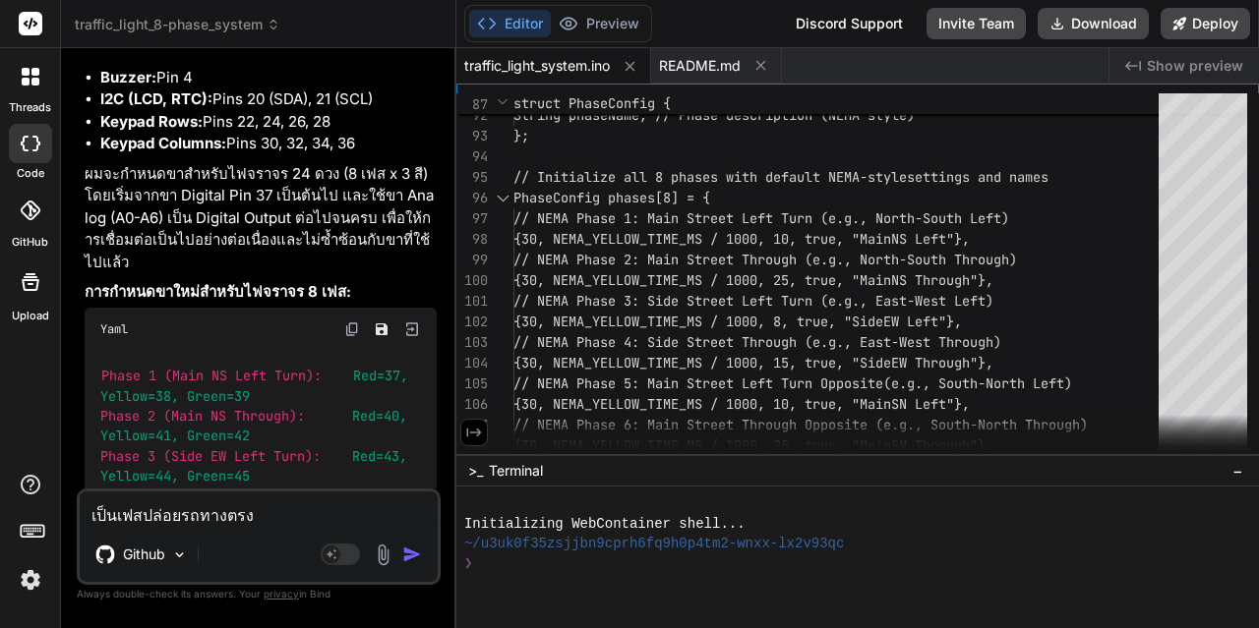
click at [232, 521] on textarea "เป็นเฟสปล่อยรถทางตรง" at bounding box center [259, 509] width 358 height 35
click at [178, 559] on img at bounding box center [179, 555] width 17 height 17
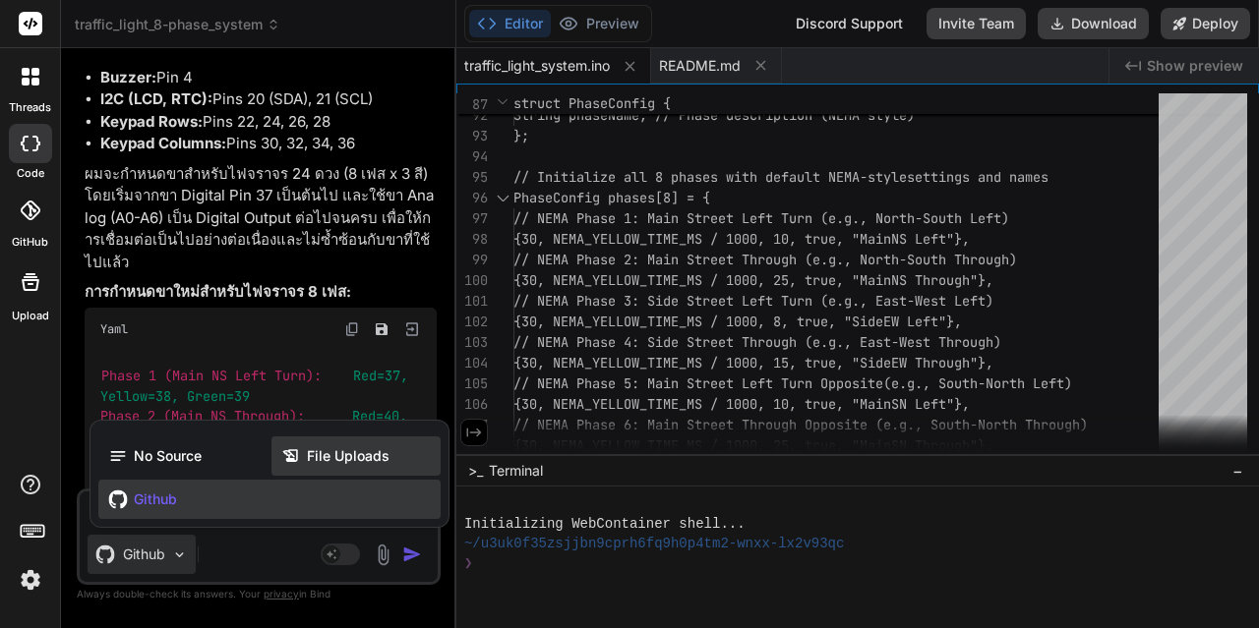
click at [318, 452] on span "File Uploads" at bounding box center [348, 456] width 83 height 20
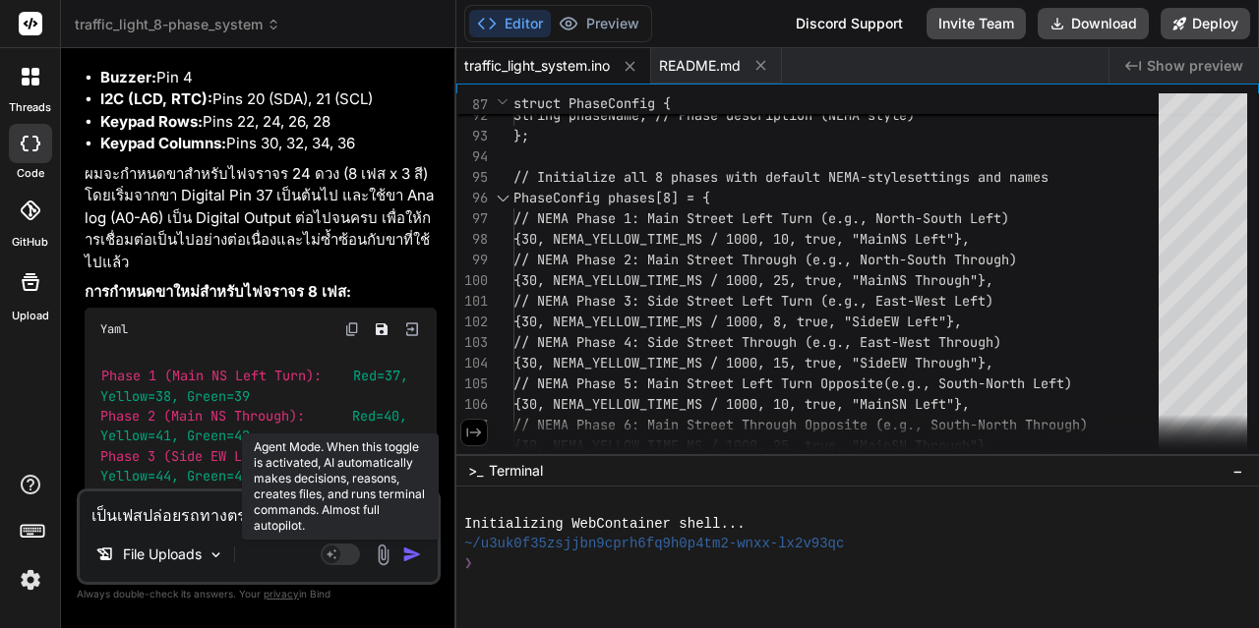
click at [337, 551] on rect at bounding box center [332, 555] width 18 height 18
type textarea "x"
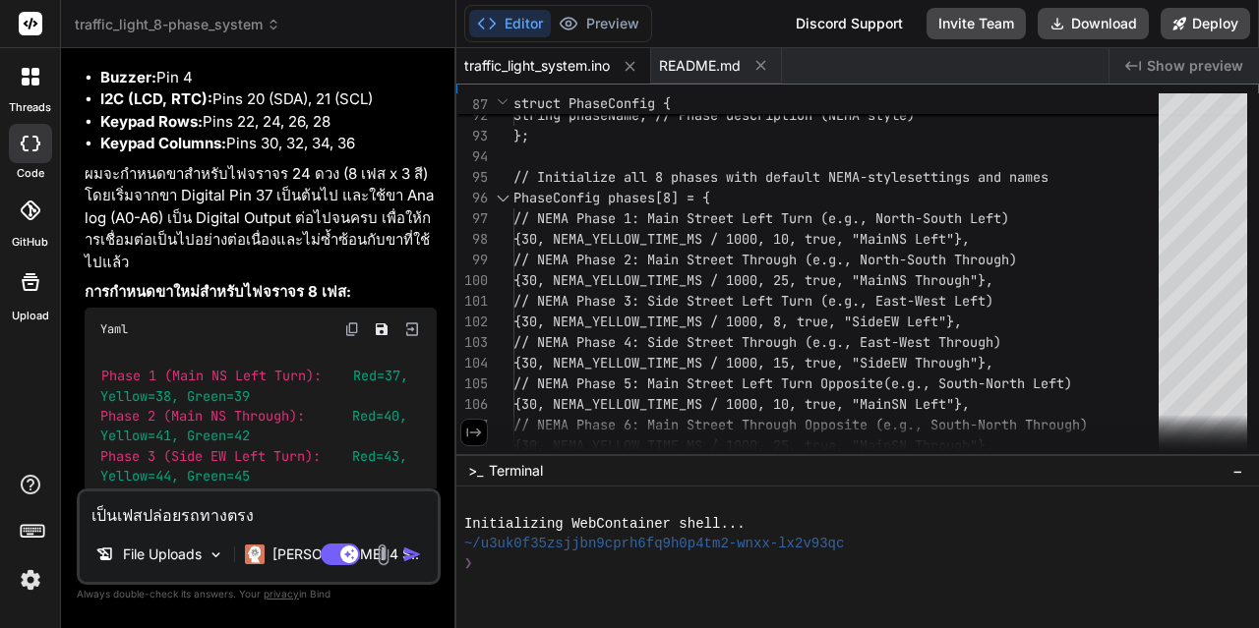
click at [142, 515] on textarea "เป็นเฟสปล่อยรถทางตรง" at bounding box center [259, 509] width 358 height 35
drag, startPoint x: 295, startPoint y: 522, endPoint x: 90, endPoint y: 528, distance: 204.6
click at [90, 528] on div "เป็นเฟสปล่อยรถทางตรง File Uploads [PERSON_NAME] 4 S.. Agent Mode. When this tog…" at bounding box center [259, 537] width 364 height 96
type textarea "x"
click at [380, 551] on img at bounding box center [383, 555] width 23 height 23
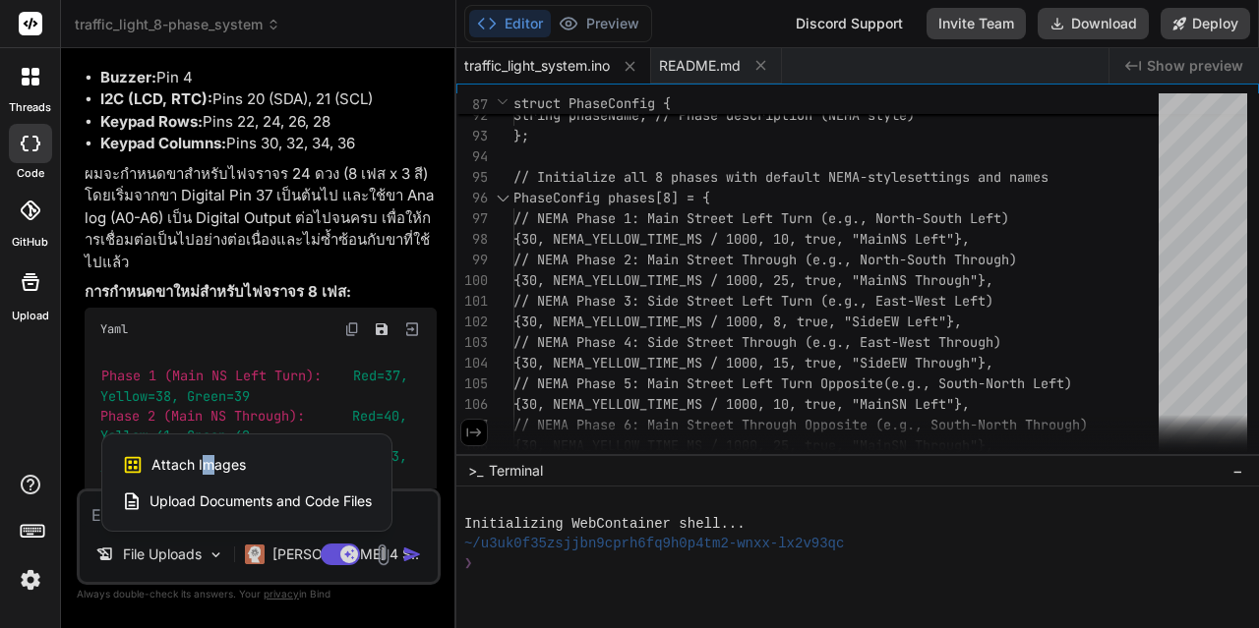
click at [206, 457] on span "Attach Images" at bounding box center [198, 465] width 94 height 20
type textarea "x"
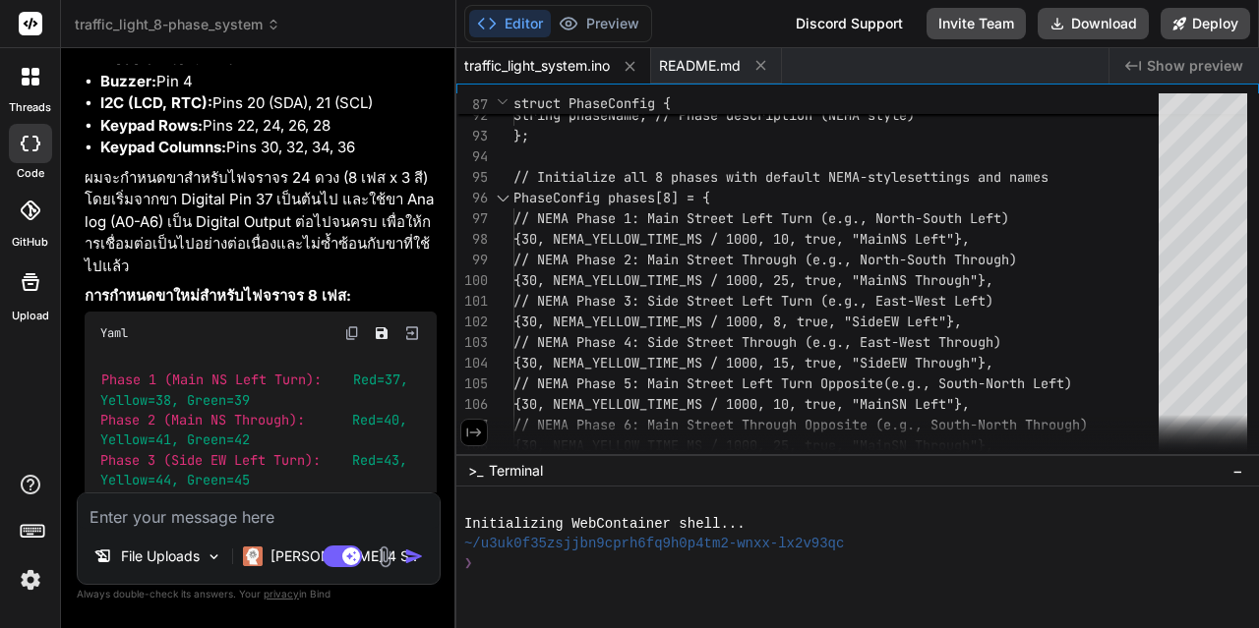
type input "C:\fakepath\5000.txt"
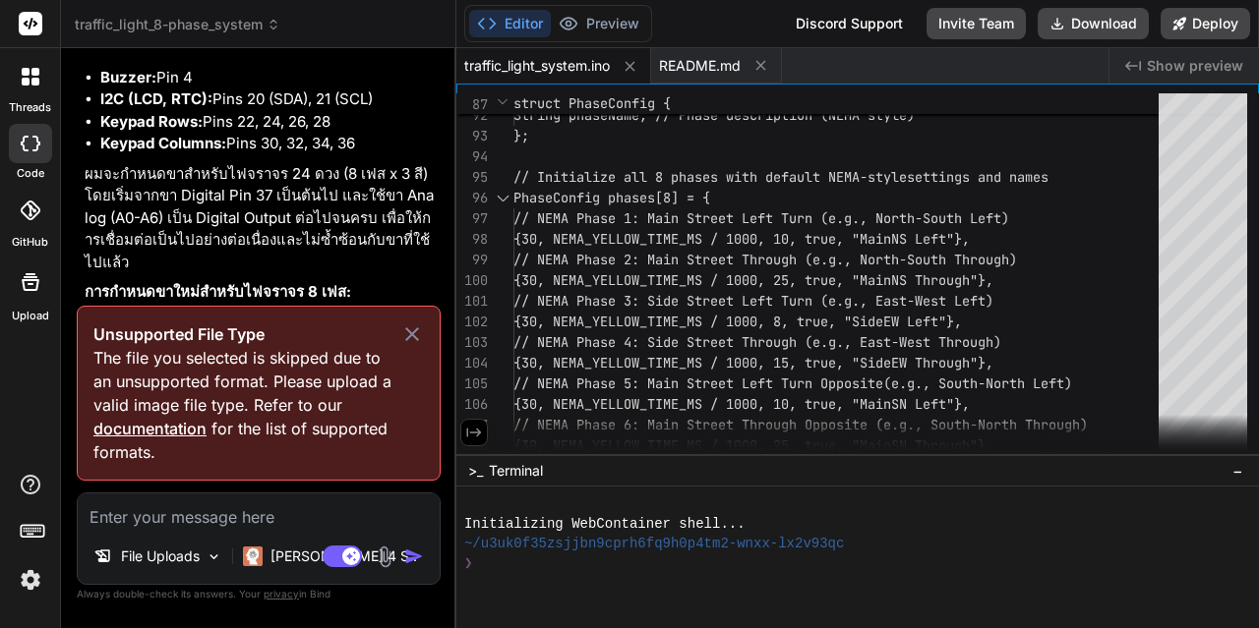
click at [410, 334] on icon at bounding box center [412, 335] width 24 height 24
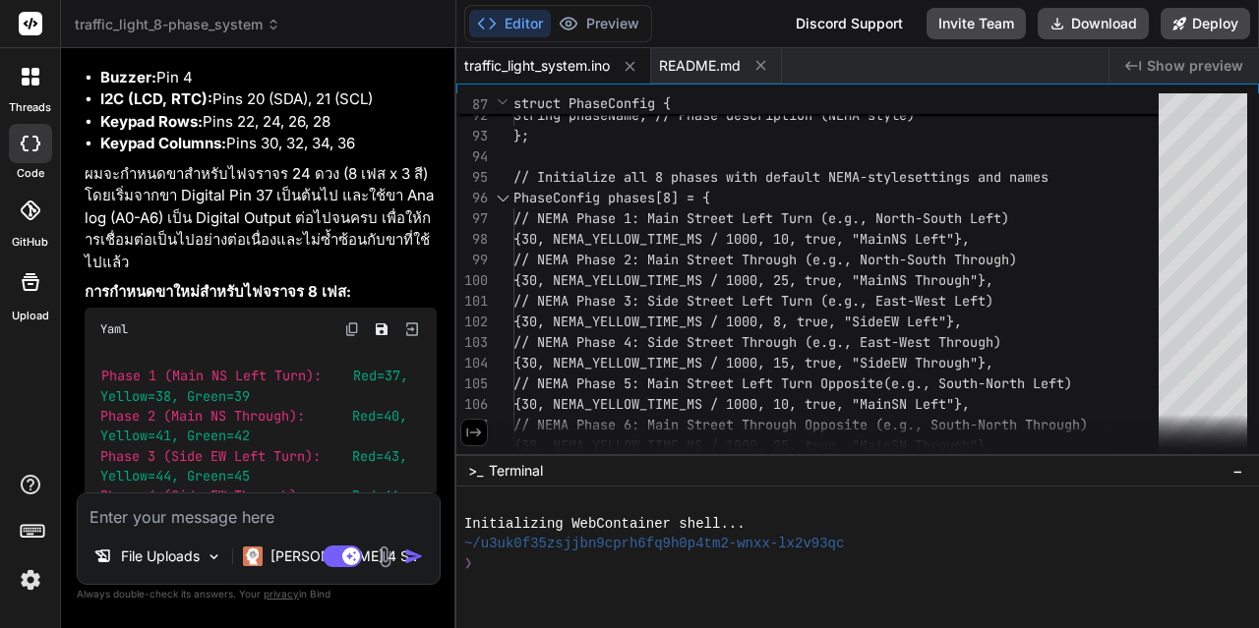
scroll to position [12660, 0]
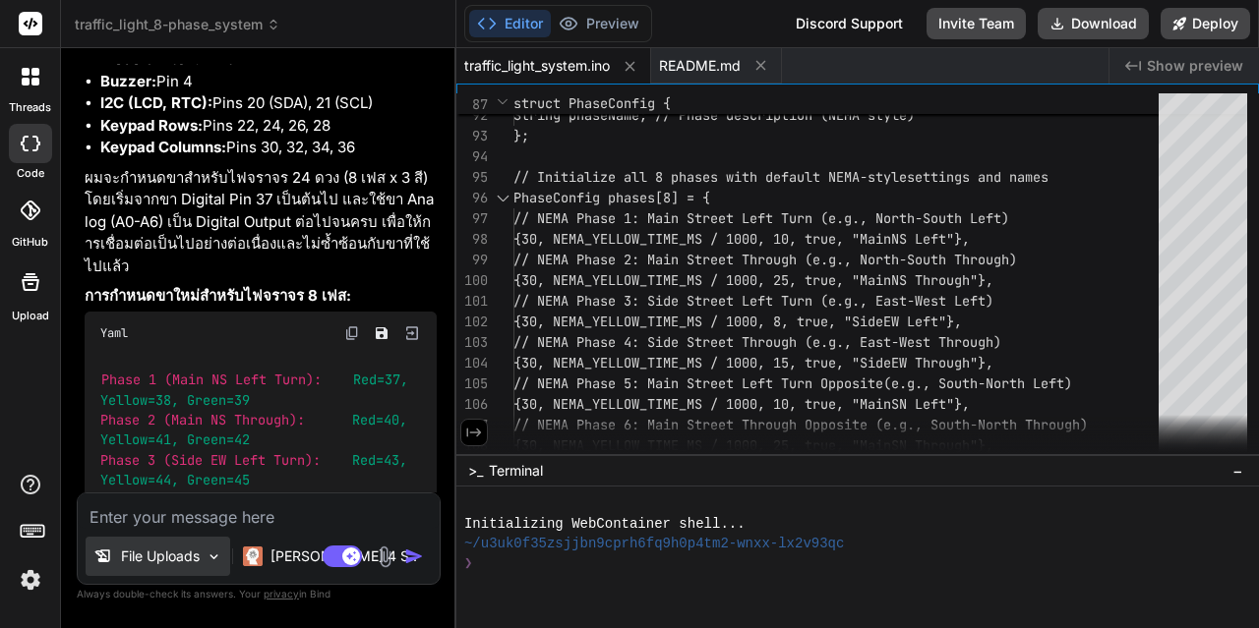
click at [191, 564] on p "File Uploads" at bounding box center [160, 557] width 79 height 20
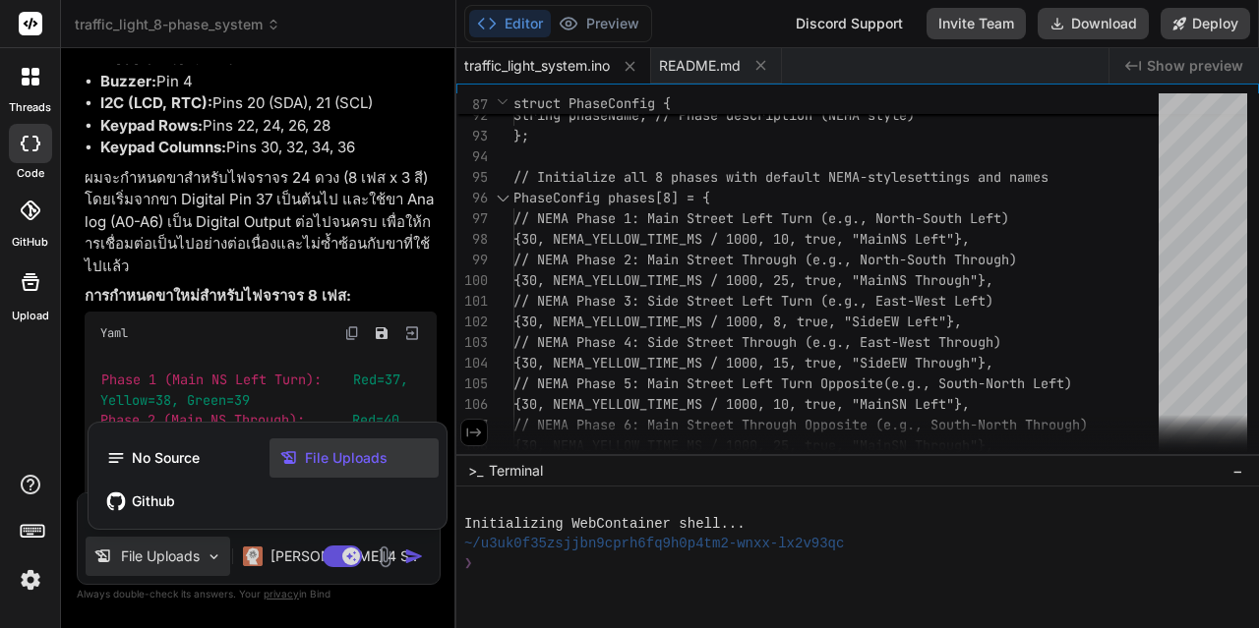
click at [370, 453] on span "File Uploads" at bounding box center [346, 458] width 83 height 20
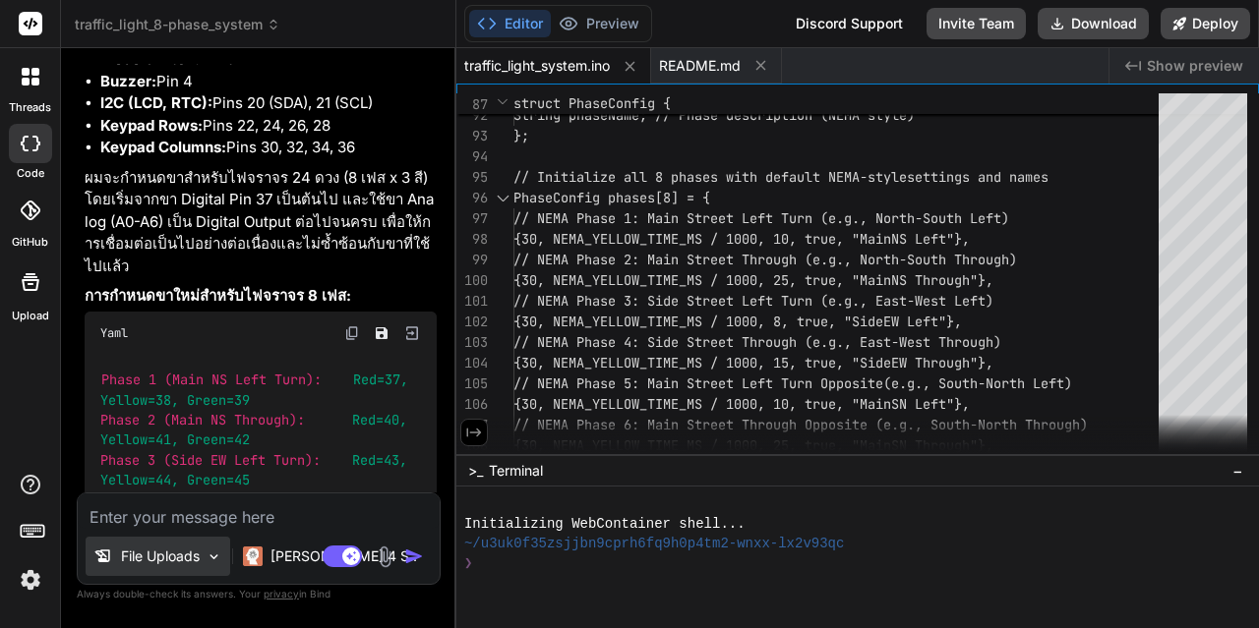
click at [221, 559] on img at bounding box center [214, 557] width 17 height 17
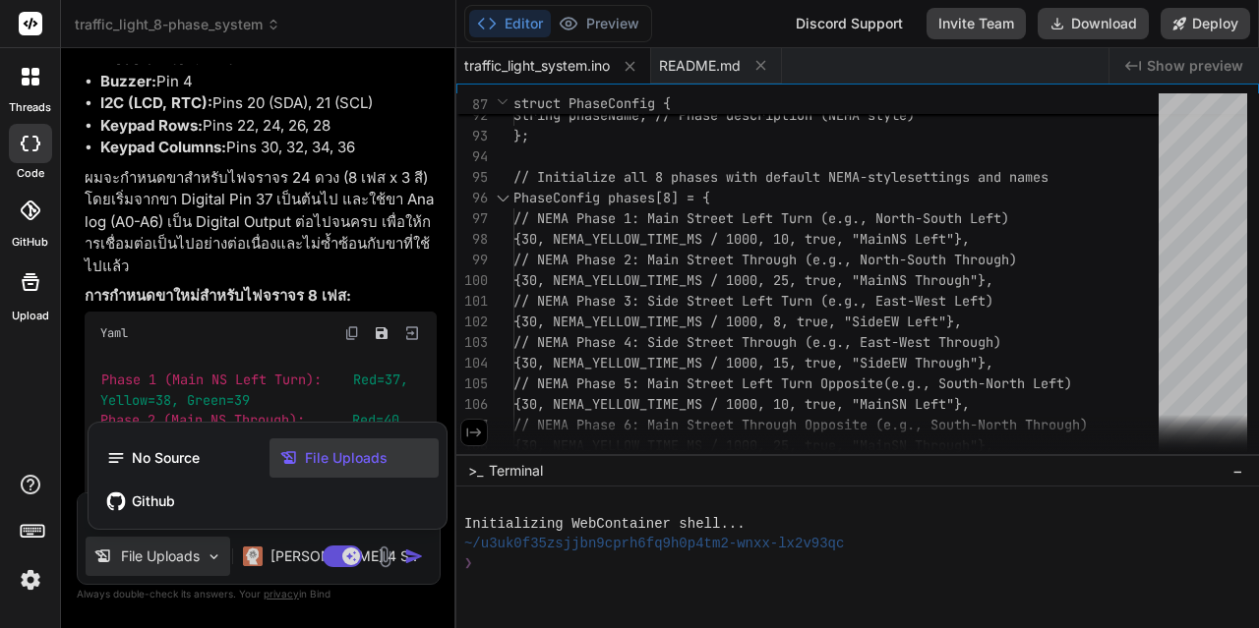
click at [277, 538] on div at bounding box center [629, 314] width 1259 height 628
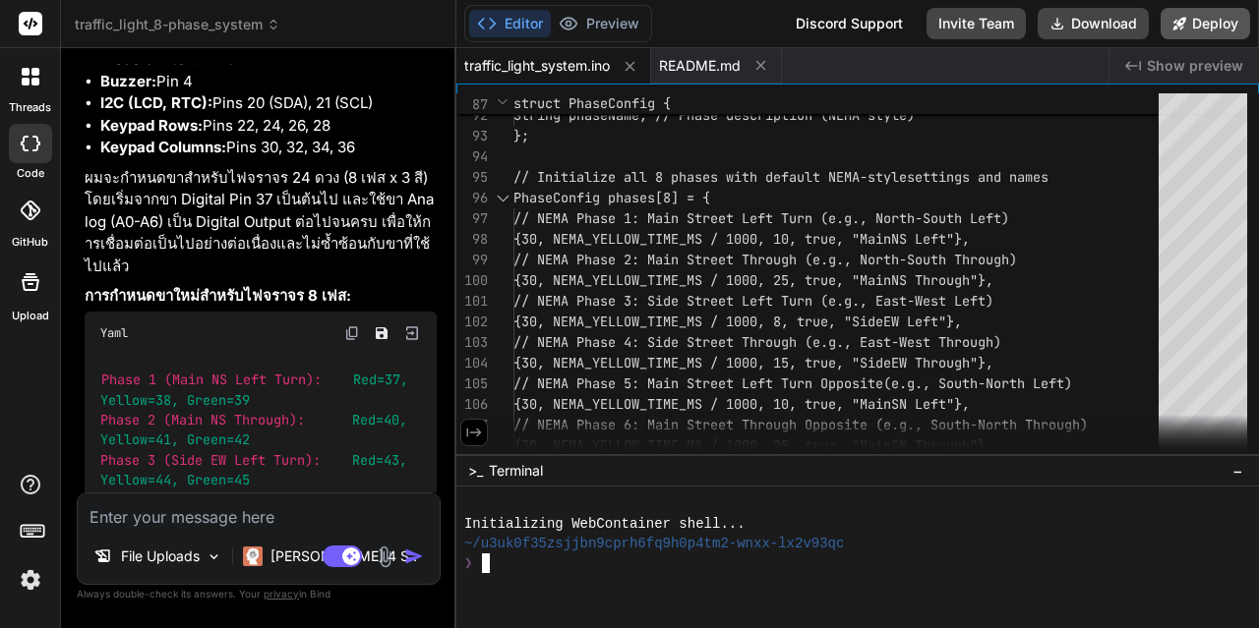
click at [1183, 24] on icon at bounding box center [1179, 23] width 13 height 13
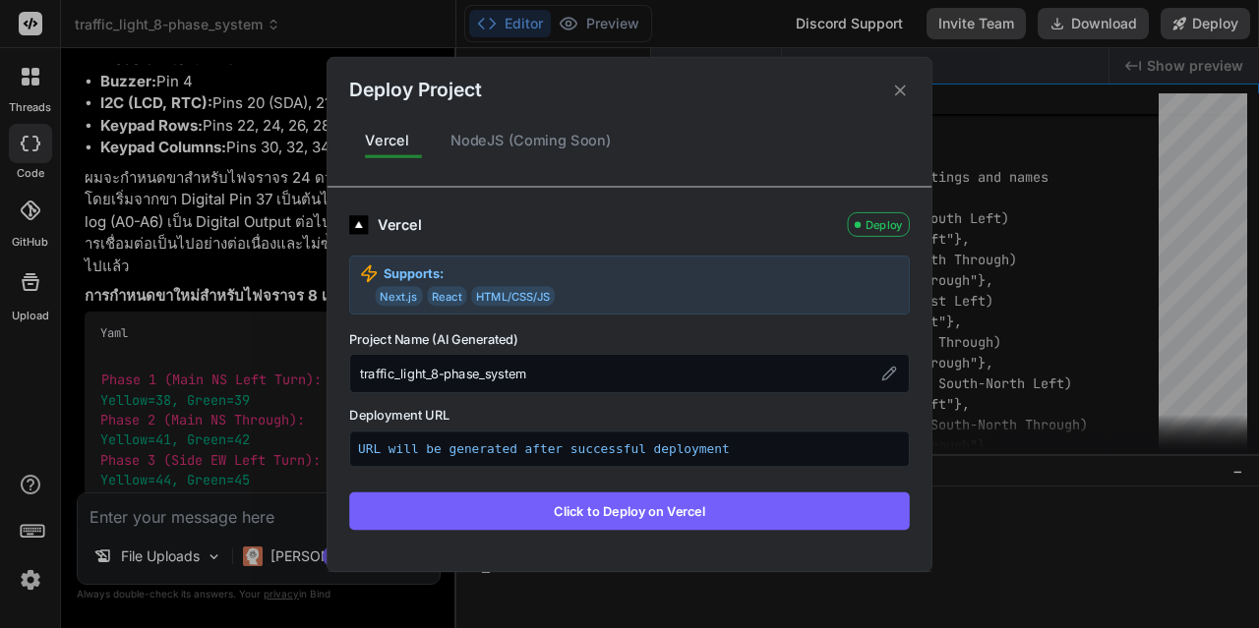
click at [677, 515] on button "Click to Deploy on Vercel" at bounding box center [629, 510] width 560 height 37
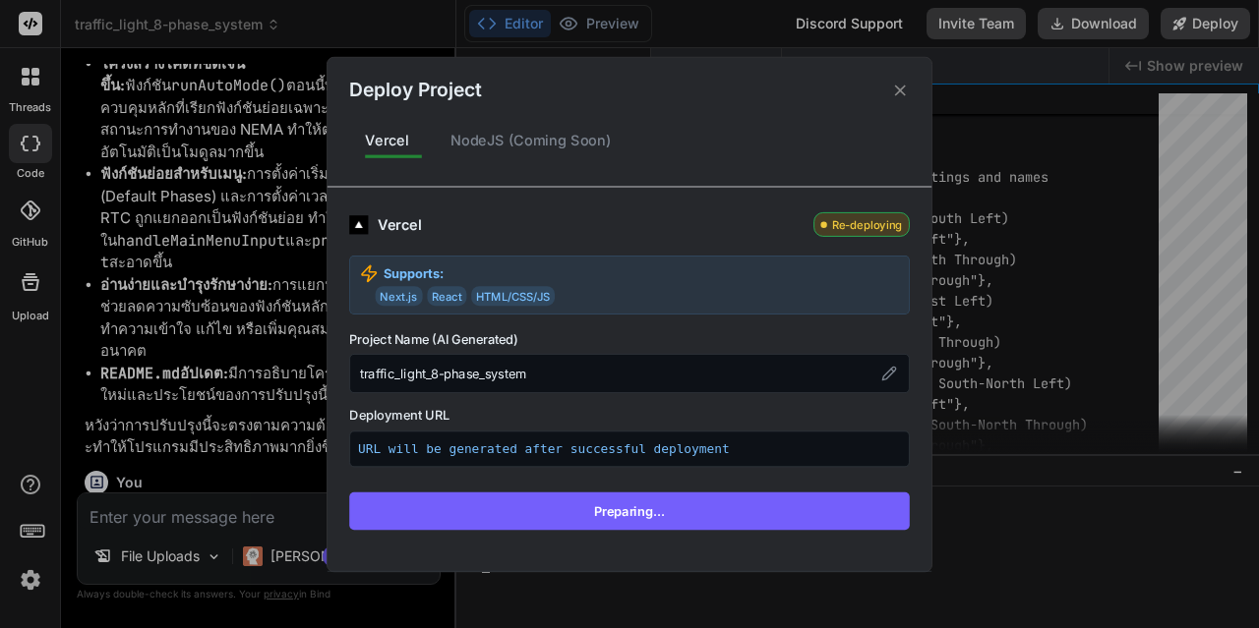
scroll to position [12477, 0]
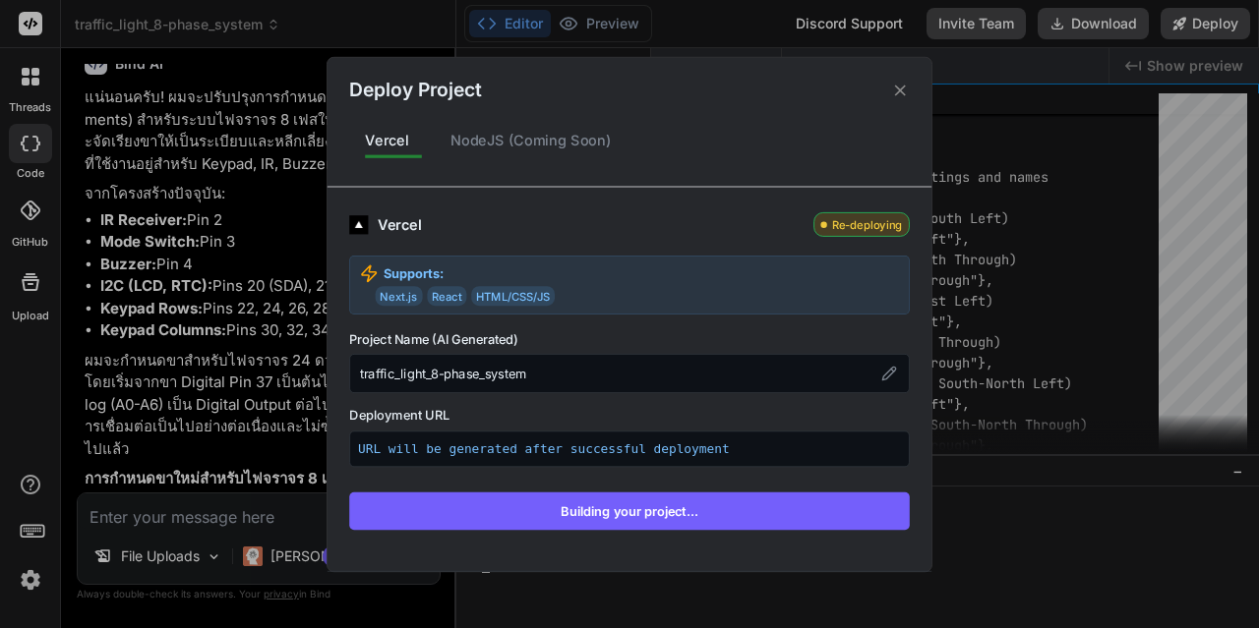
click at [902, 88] on icon at bounding box center [900, 90] width 19 height 19
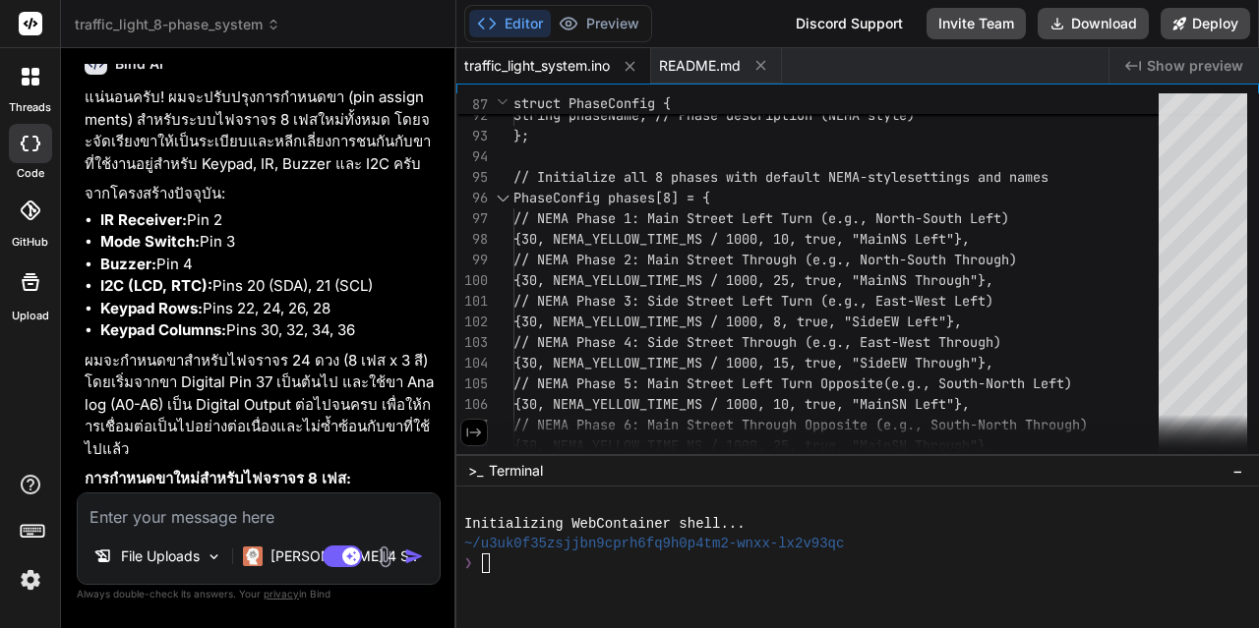
scroll to position [12831, 0]
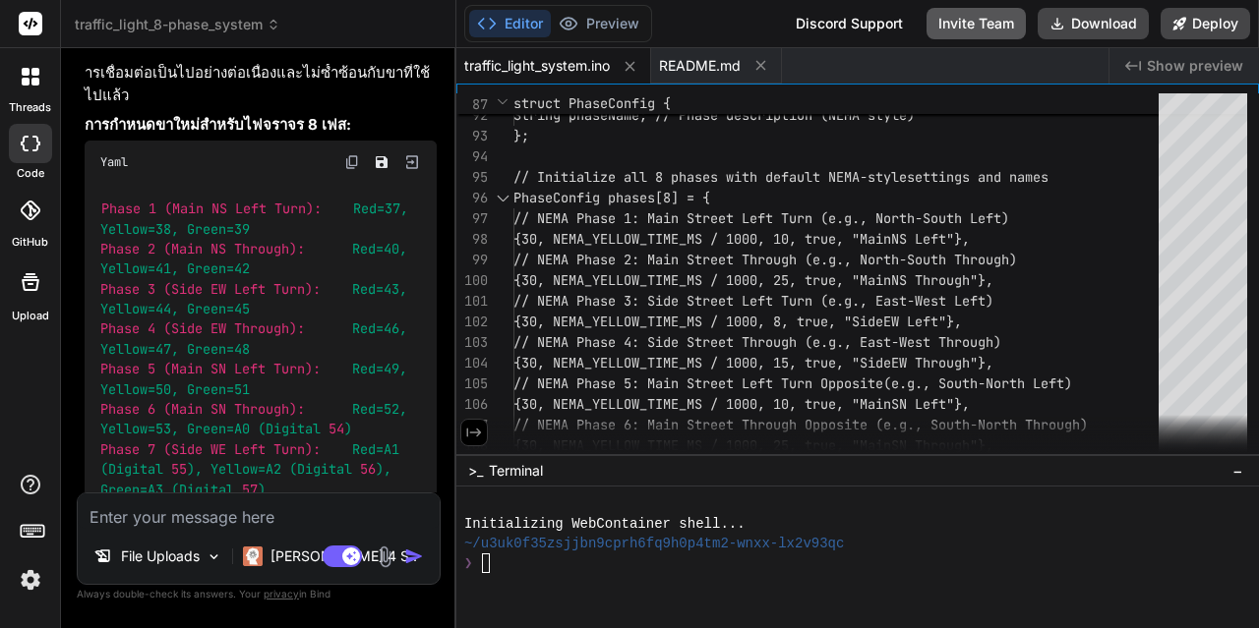
click at [959, 22] on button "Invite Team" at bounding box center [975, 23] width 99 height 31
click at [851, 27] on div "Discord Support" at bounding box center [849, 23] width 131 height 31
type textarea "x"
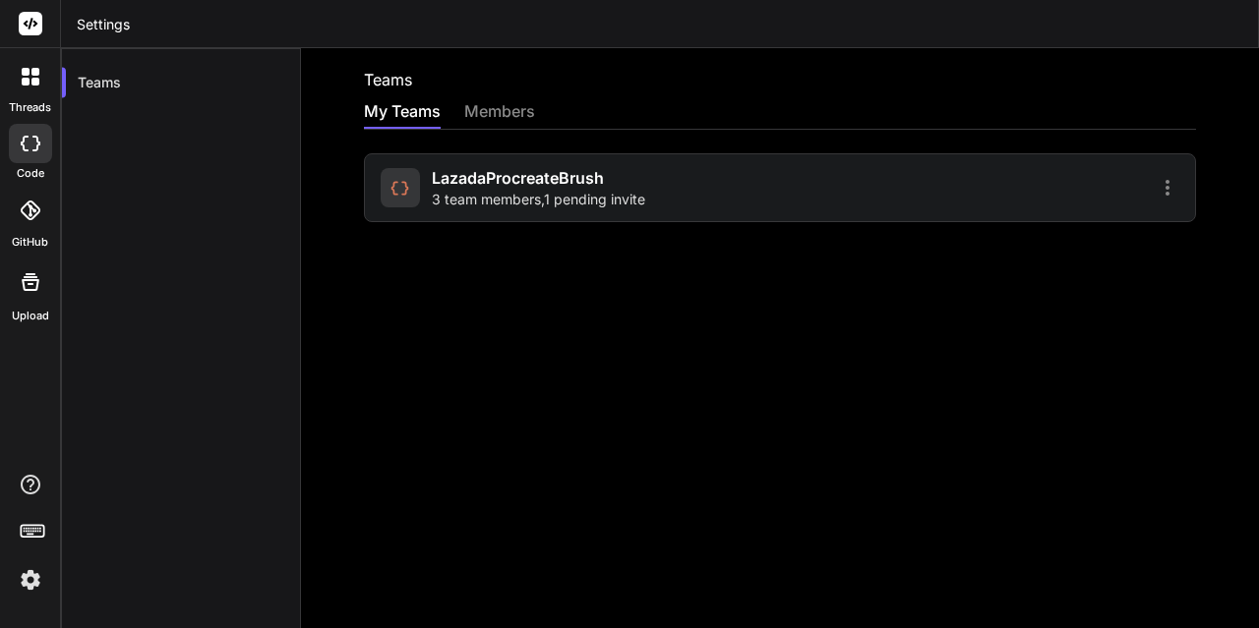
click at [524, 182] on span "LazadaProcreateBrush" at bounding box center [518, 178] width 172 height 24
